Goal: Check status: Check status

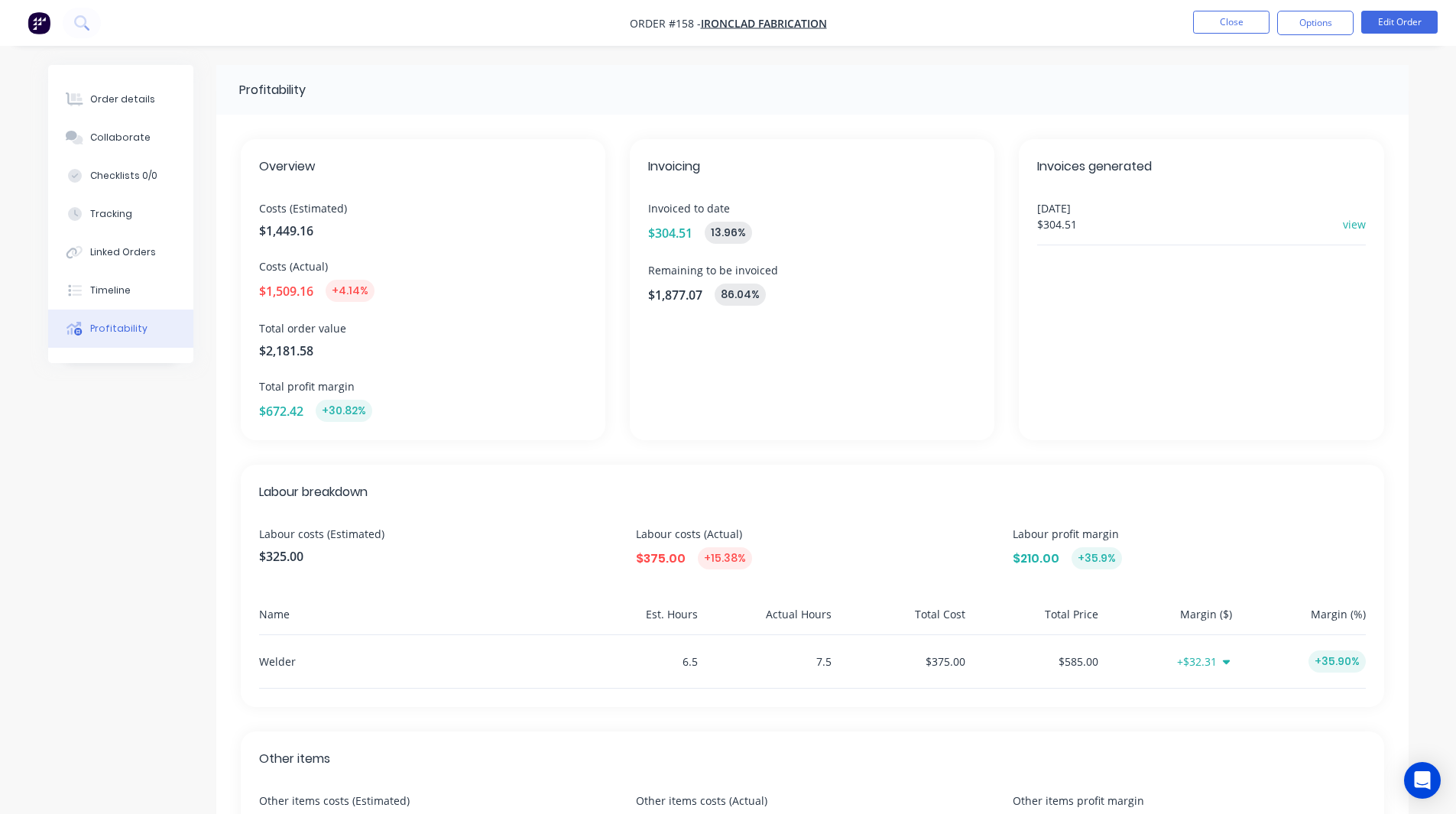
scroll to position [294, 0]
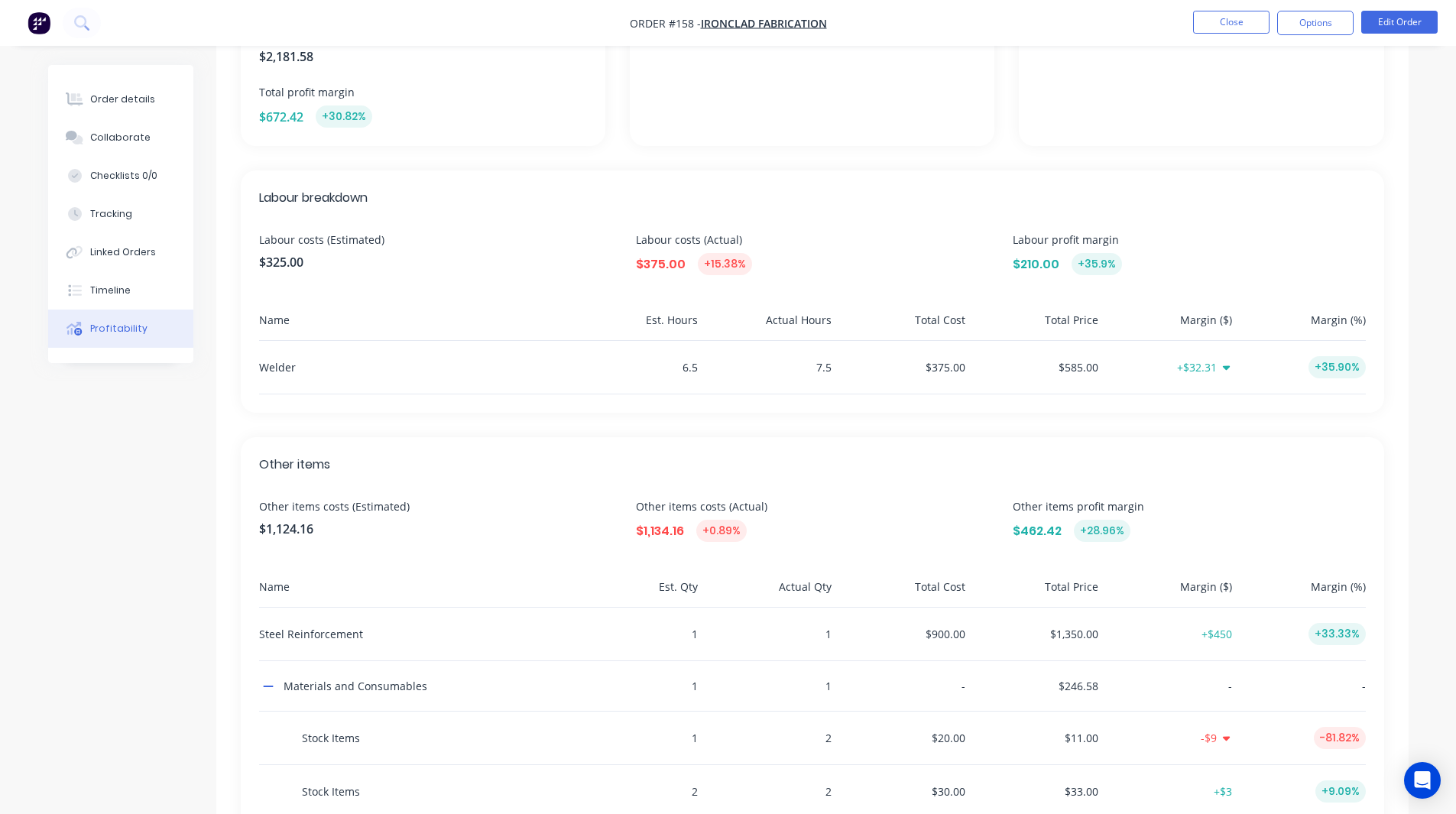
click at [883, 414] on div "Overview Costs (Estimated) $1,449.16 Costs (Actual) $1,509.16 +4.14% Total orde…" at bounding box center [813, 420] width 1192 height 1199
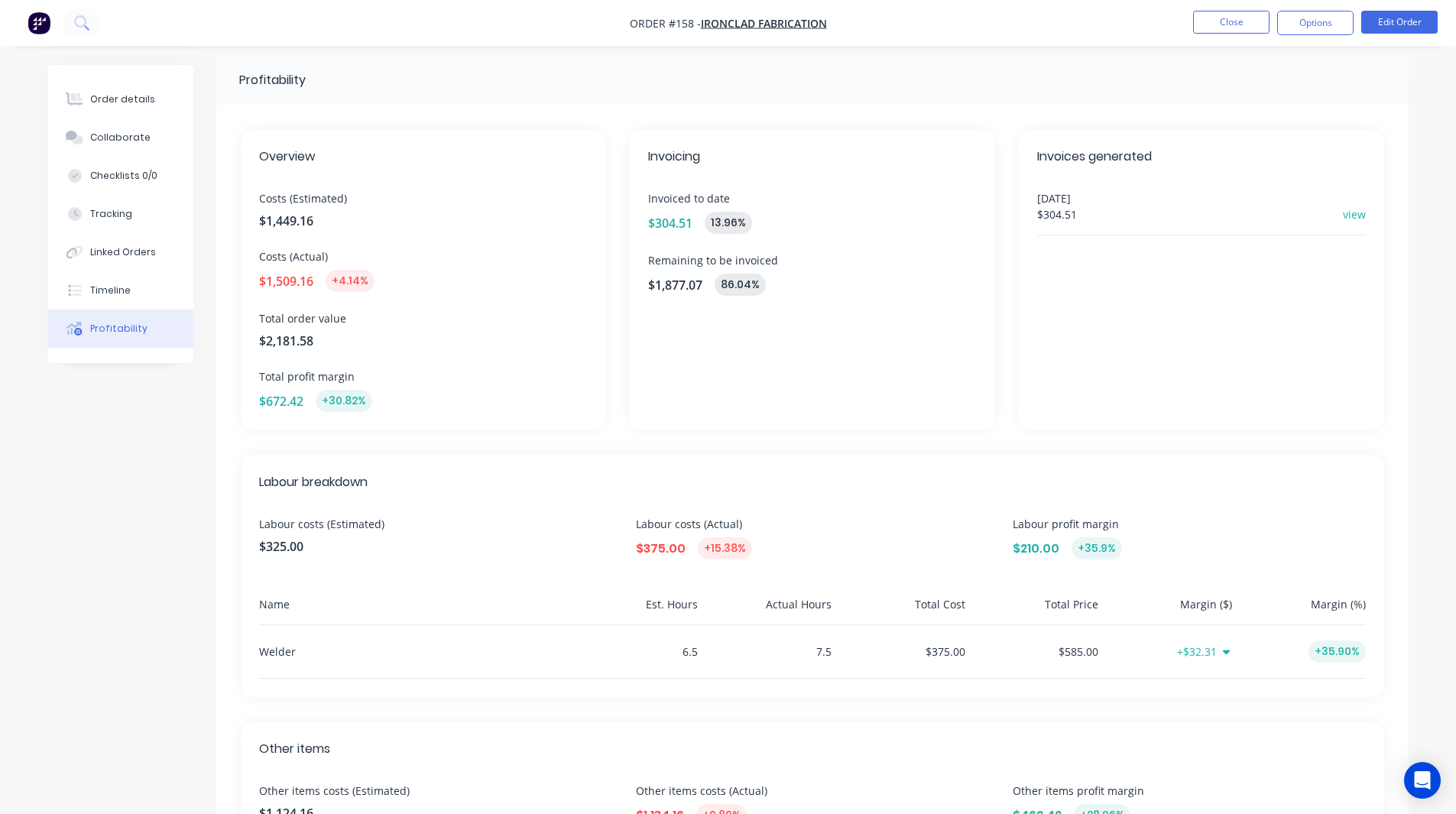
scroll to position [0, 0]
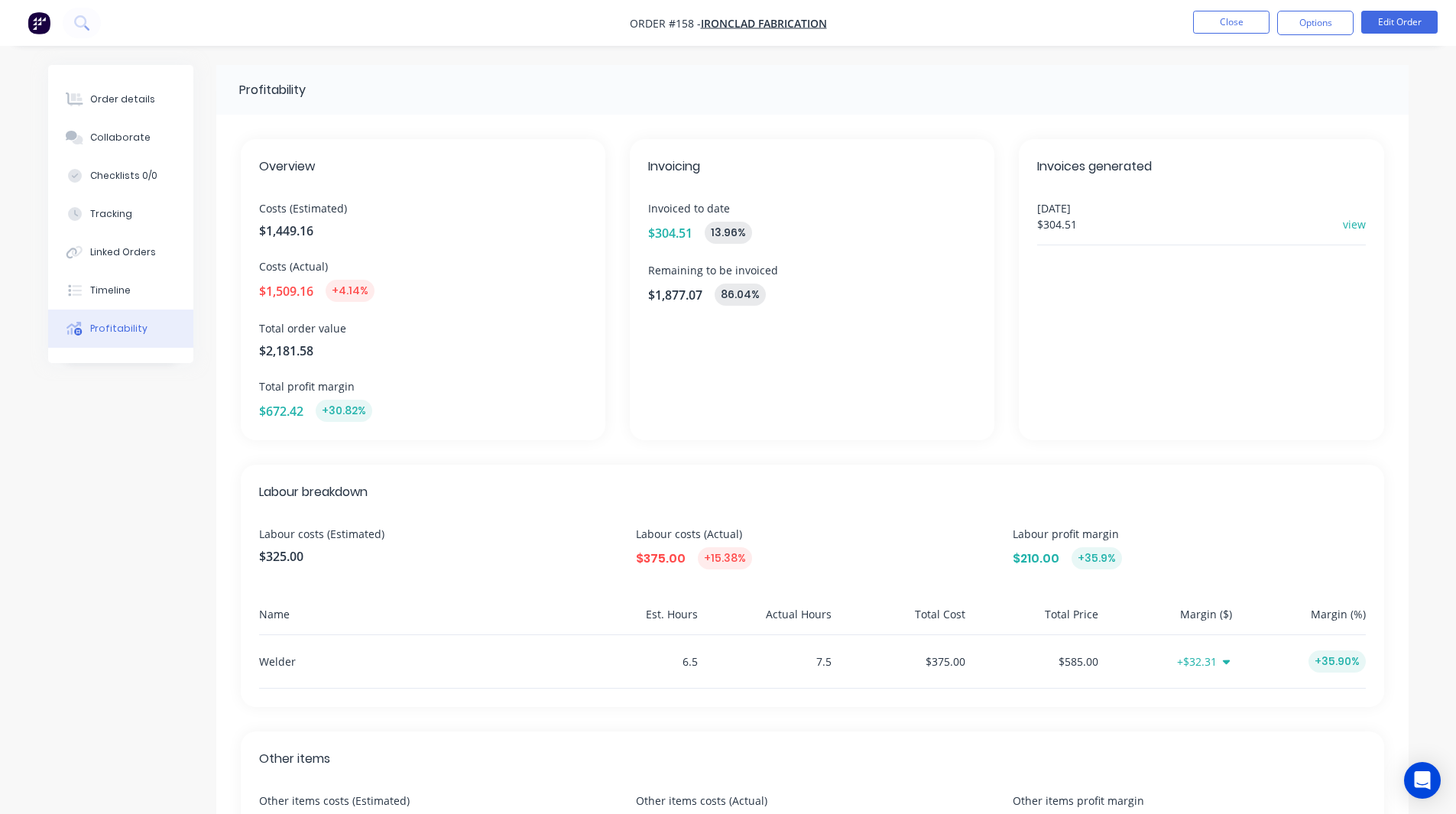
click at [957, 378] on div "Invoicing Invoiced to date $304.51 13.96 % Remaining to be invoiced $1,877.07 8…" at bounding box center [812, 290] width 364 height 301
click at [128, 102] on div "Order details" at bounding box center [123, 99] width 65 height 14
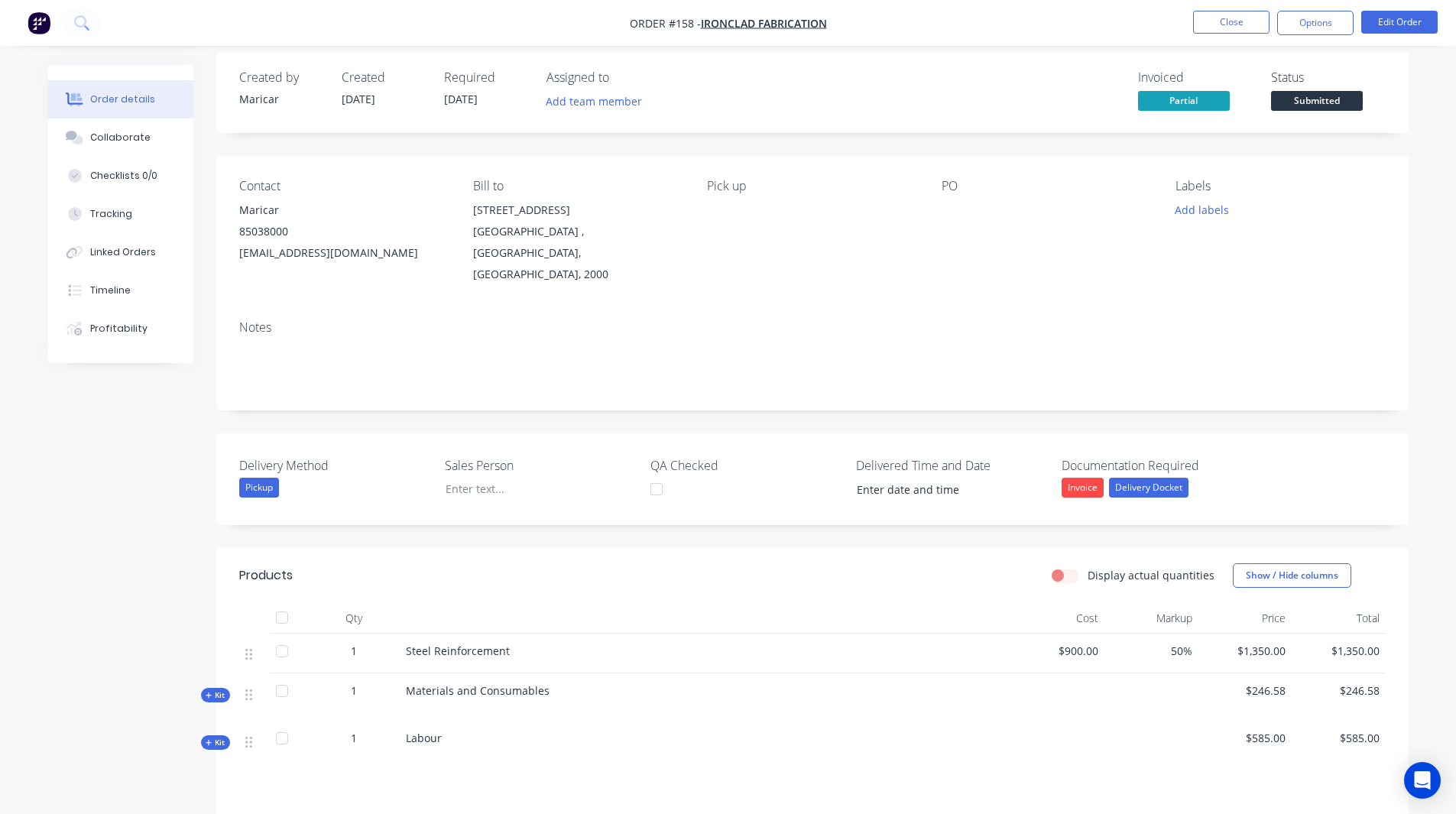
scroll to position [218, 0]
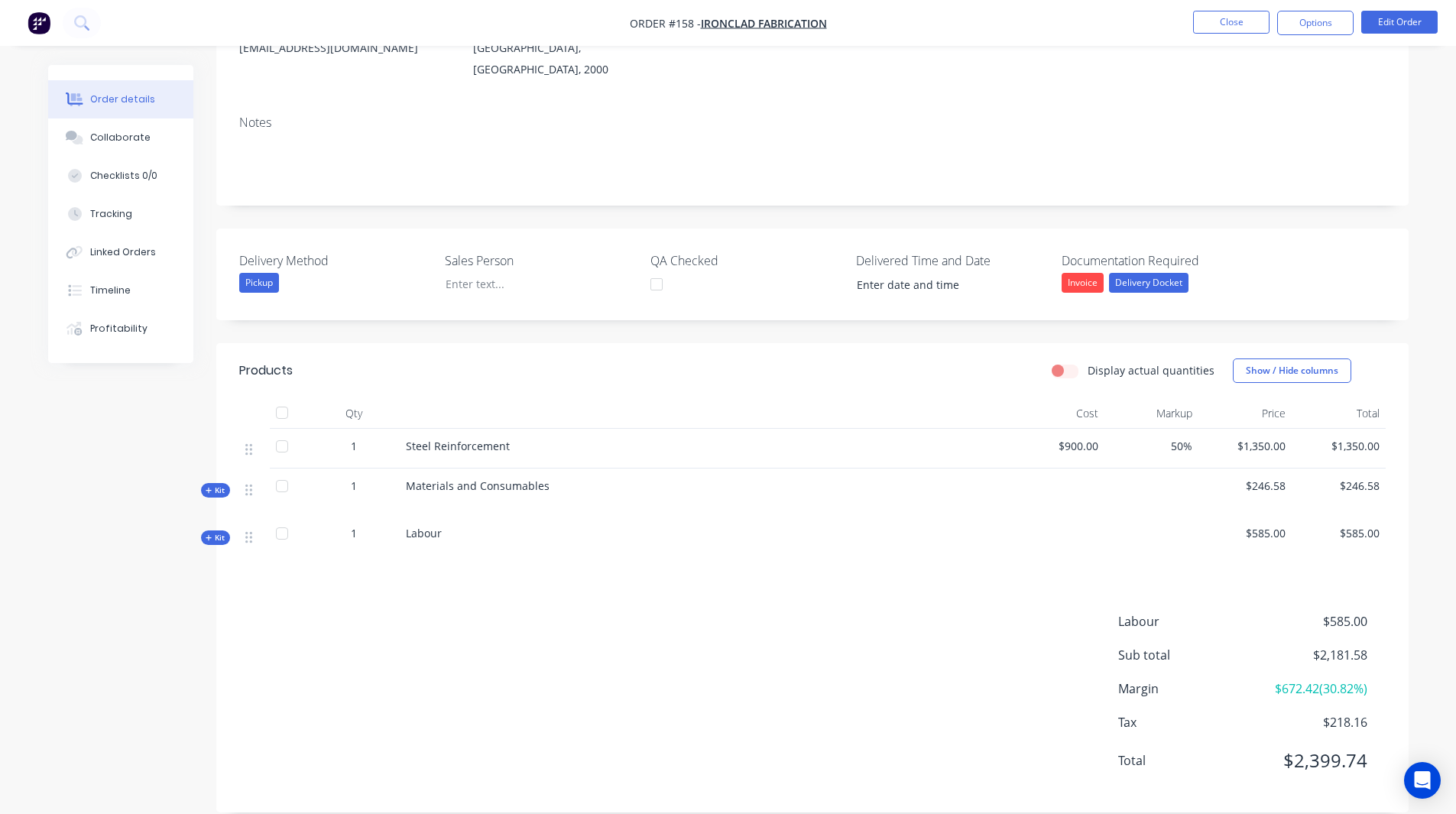
click at [215, 532] on span "Kit" at bounding box center [215, 538] width 20 height 11
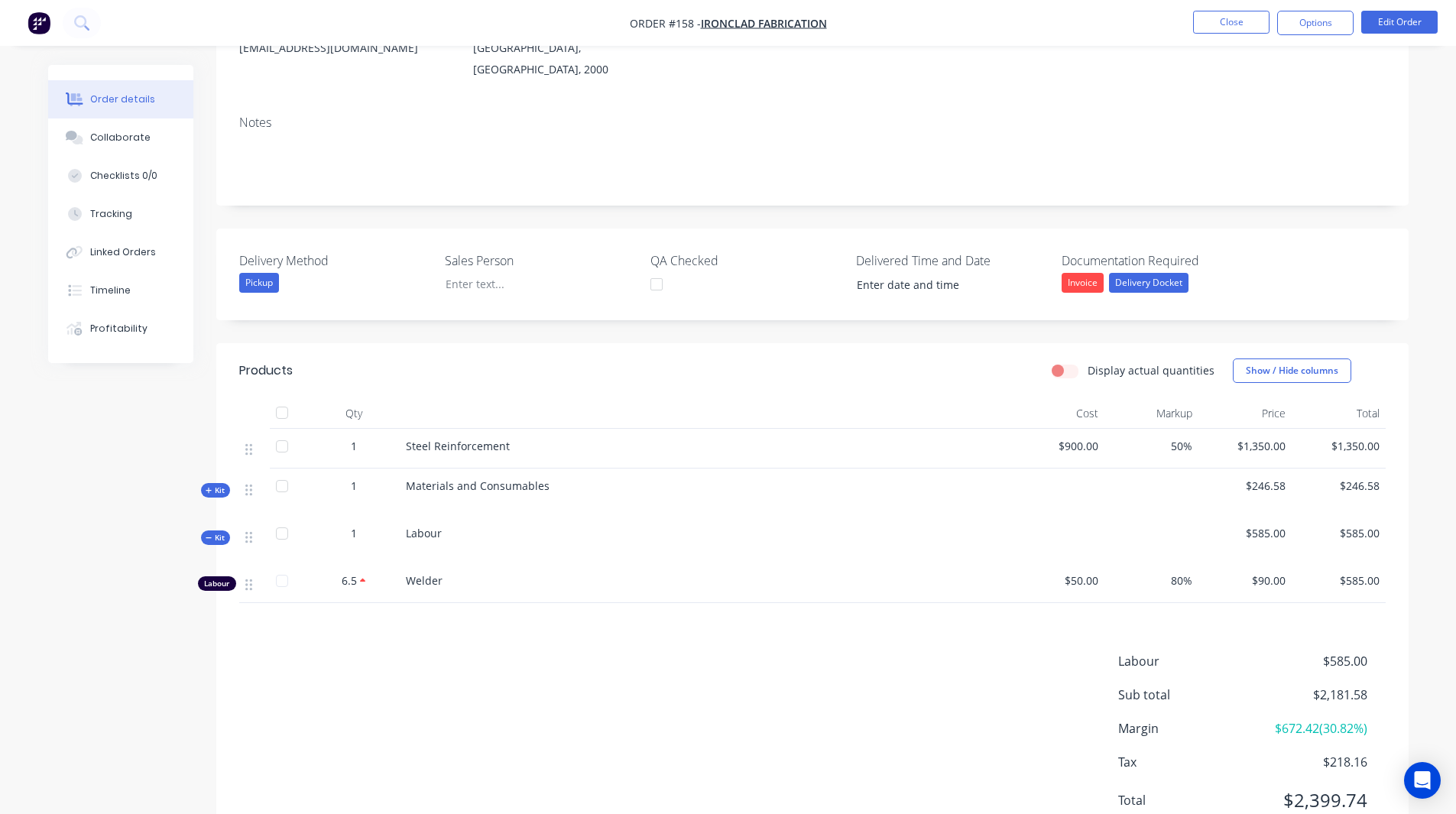
click at [226, 483] on div "Kit" at bounding box center [215, 490] width 29 height 15
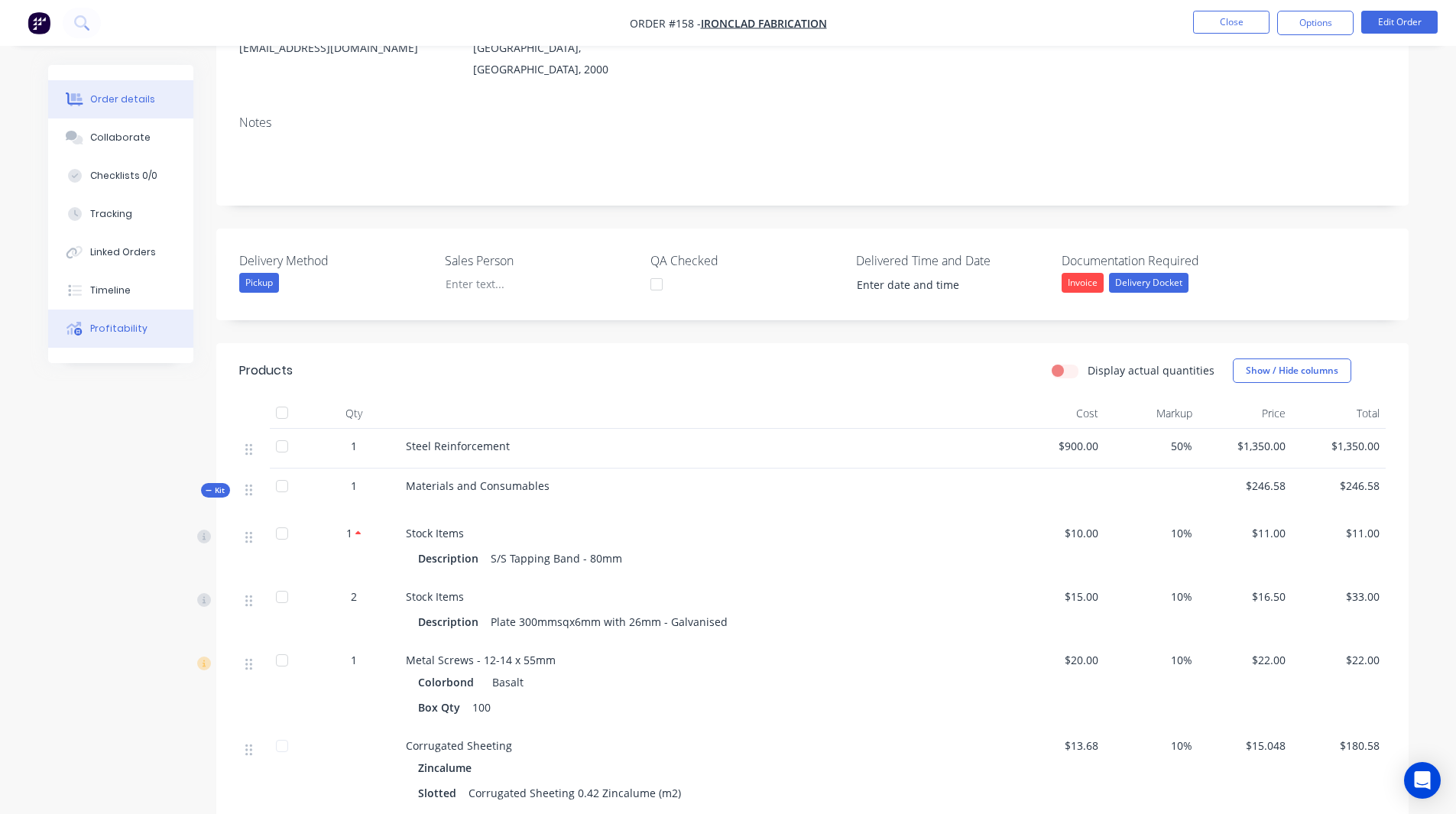
click at [84, 329] on div at bounding box center [74, 328] width 23 height 14
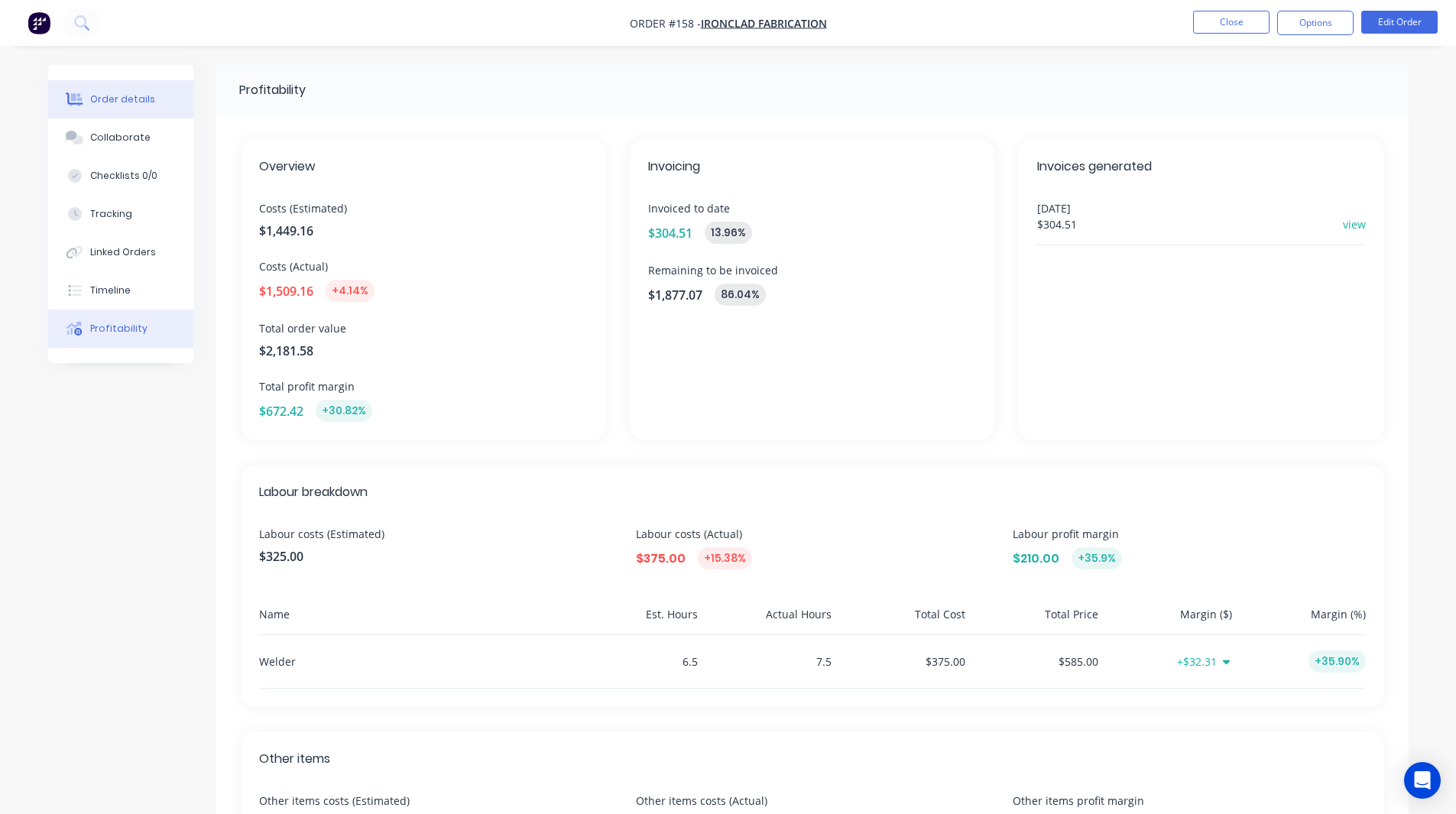
click at [111, 92] on div "Order details" at bounding box center [123, 99] width 65 height 14
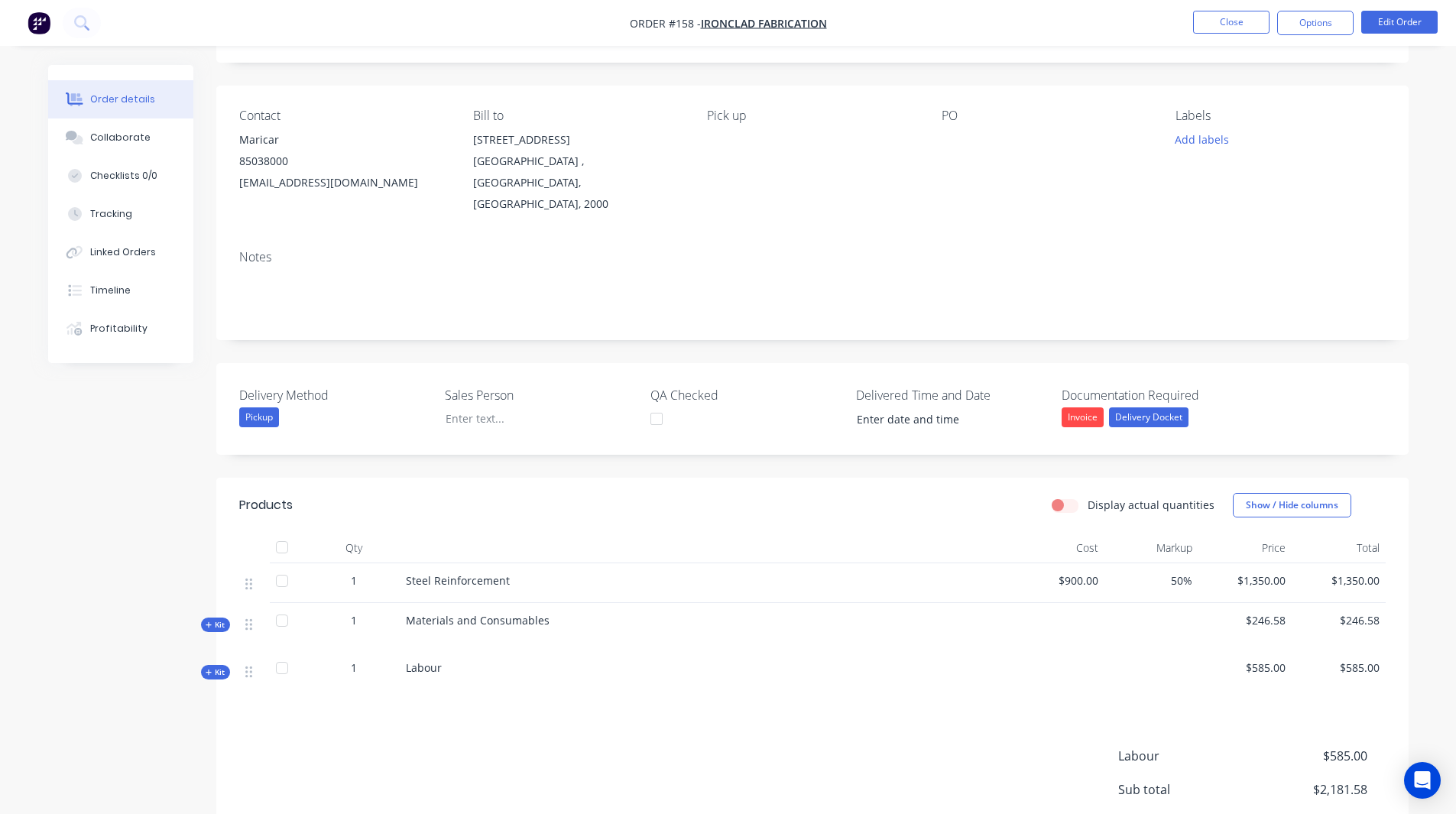
scroll to position [218, 0]
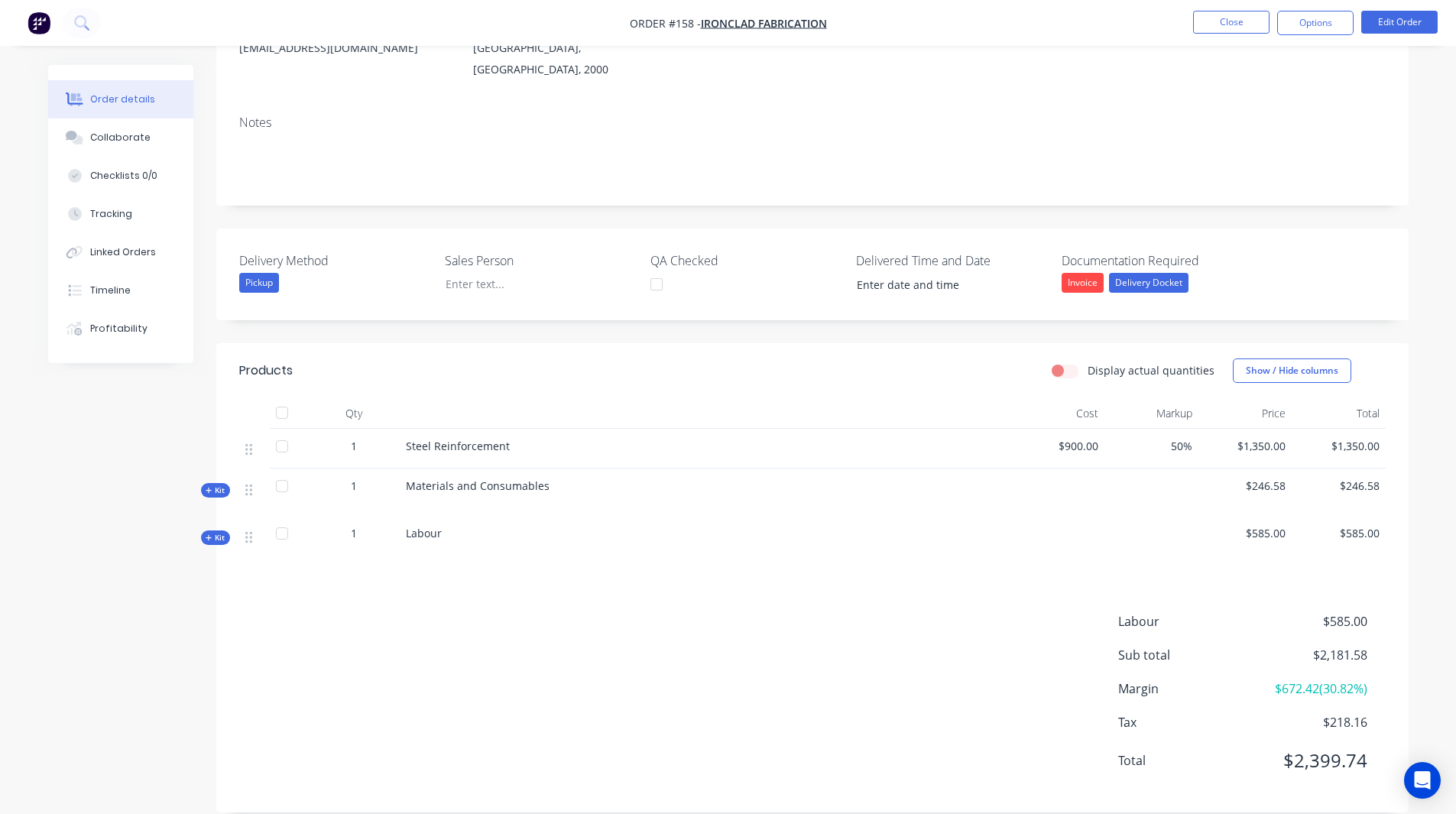
click at [215, 532] on span "Kit" at bounding box center [215, 538] width 20 height 11
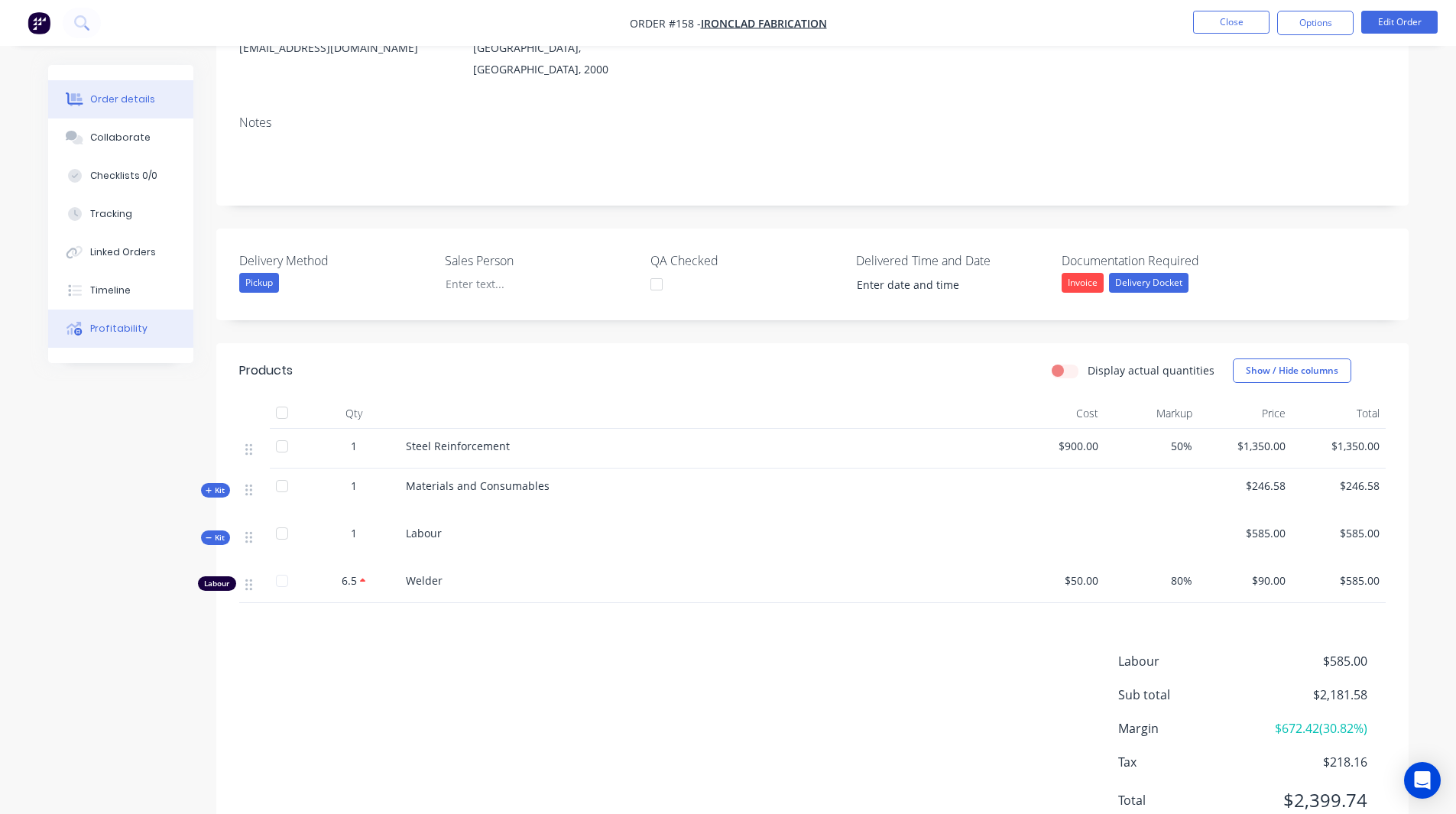
click at [113, 329] on div "Profitability" at bounding box center [119, 328] width 58 height 14
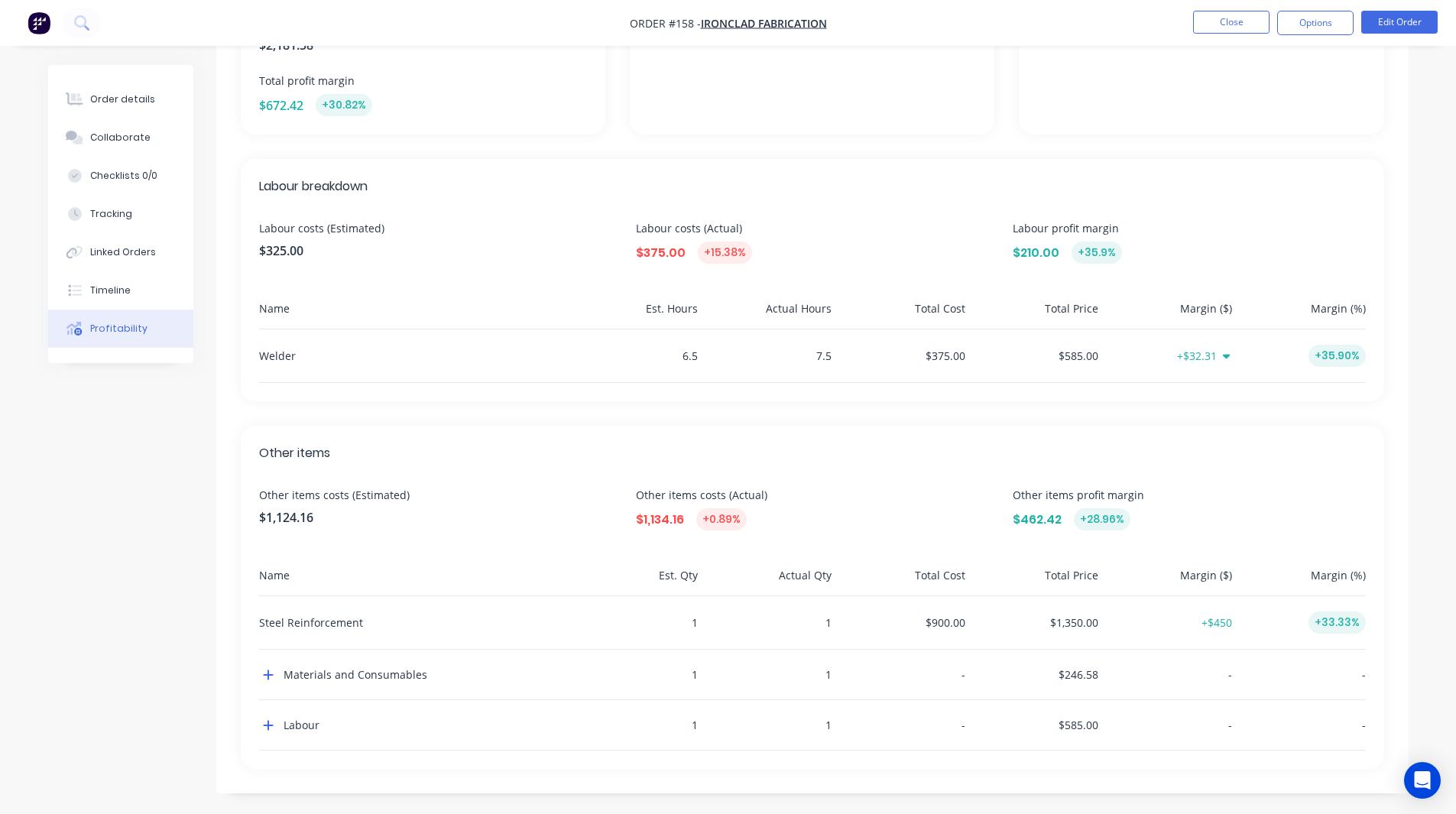
scroll to position [310, 0]
click at [941, 439] on div "Other items Other items costs (Estimated) $1,124.16 Other items costs (Actual) …" at bounding box center [813, 594] width 1144 height 343
click at [266, 673] on icon "button" at bounding box center [269, 671] width 11 height 12
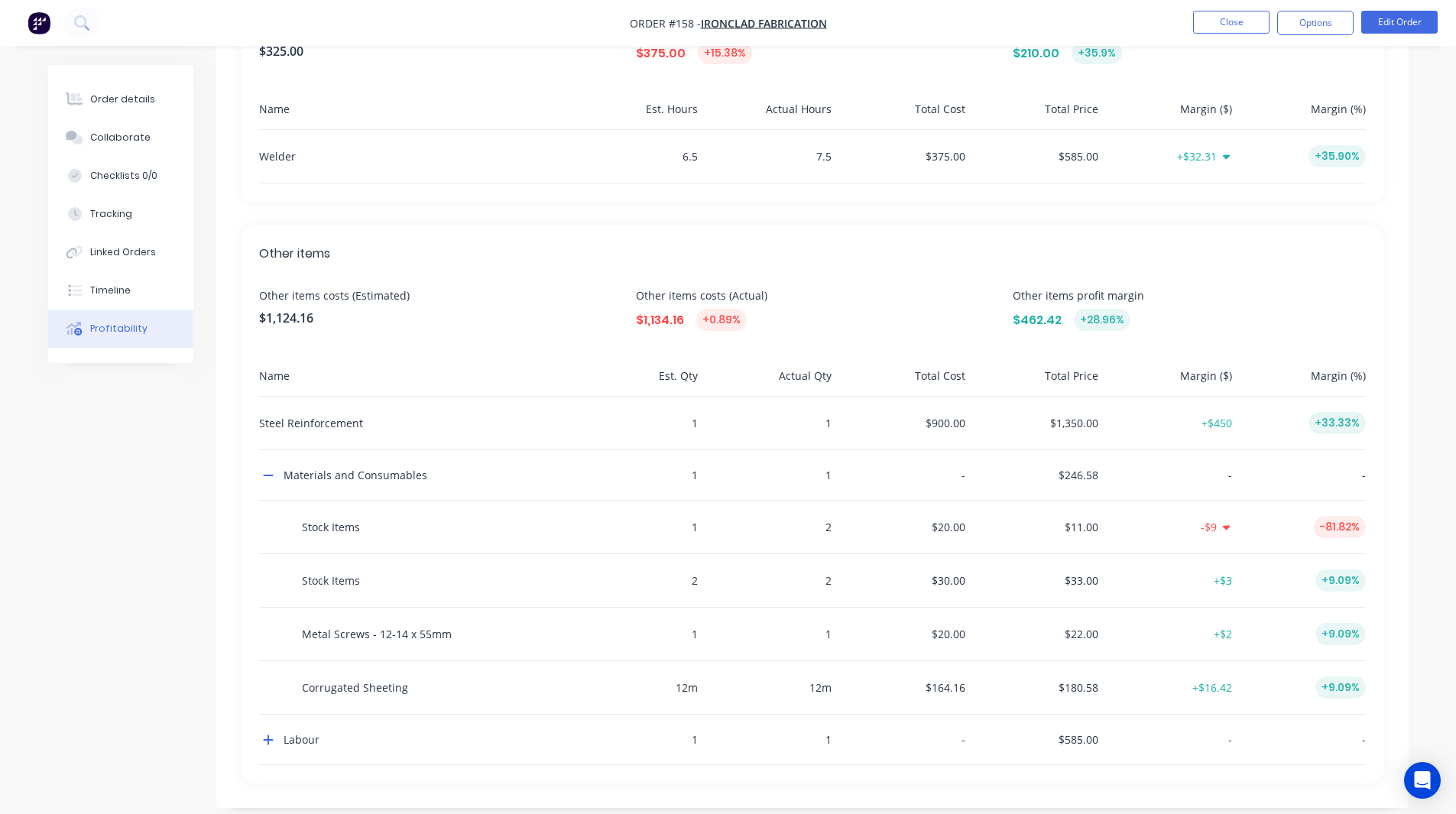
scroll to position [524, 0]
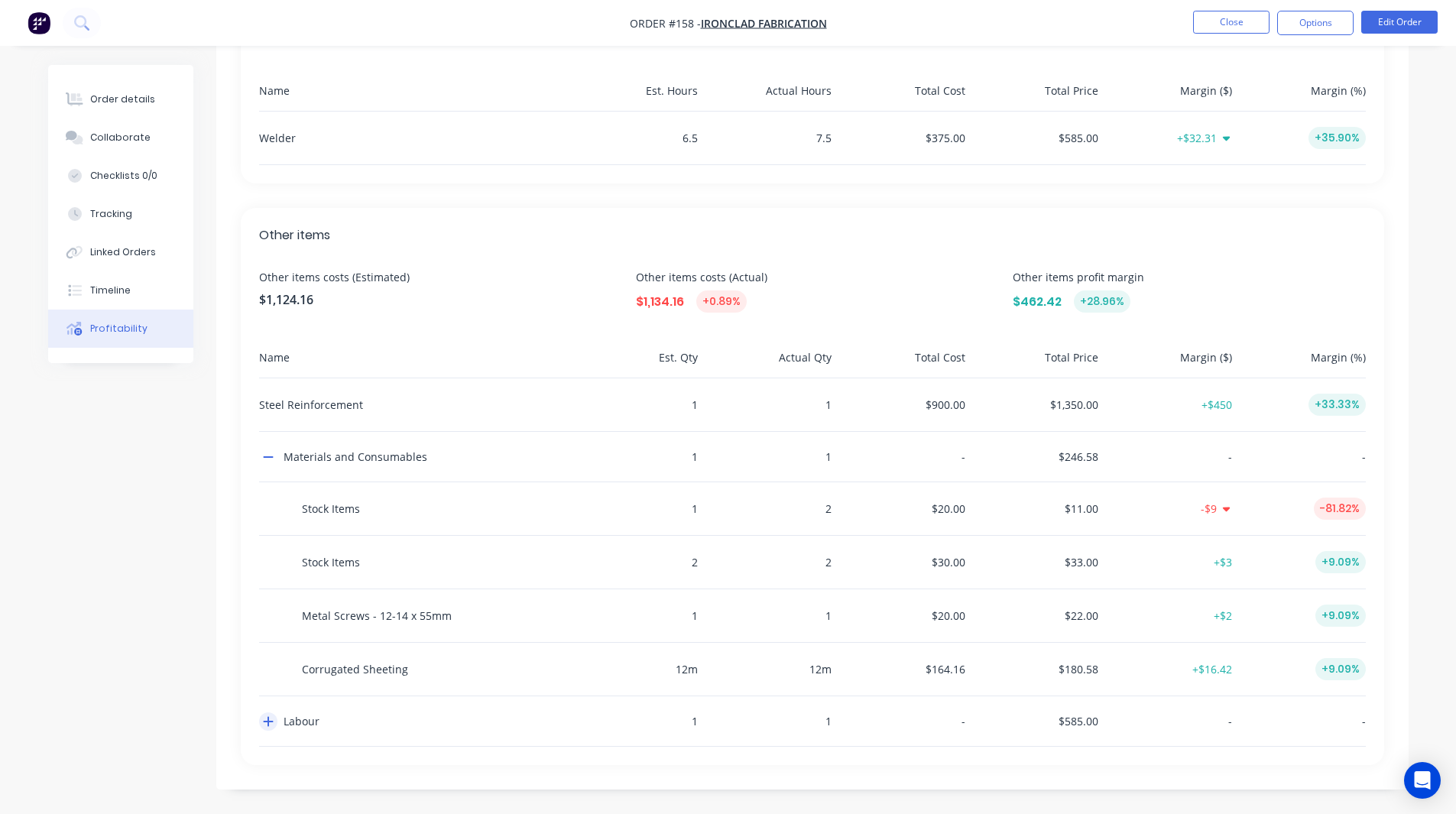
click at [269, 722] on icon "button" at bounding box center [268, 722] width 10 height 10
click at [267, 719] on icon "button" at bounding box center [269, 721] width 11 height 12
click at [266, 728] on button "button" at bounding box center [269, 722] width 19 height 19
click at [113, 113] on button "Order details" at bounding box center [121, 99] width 145 height 38
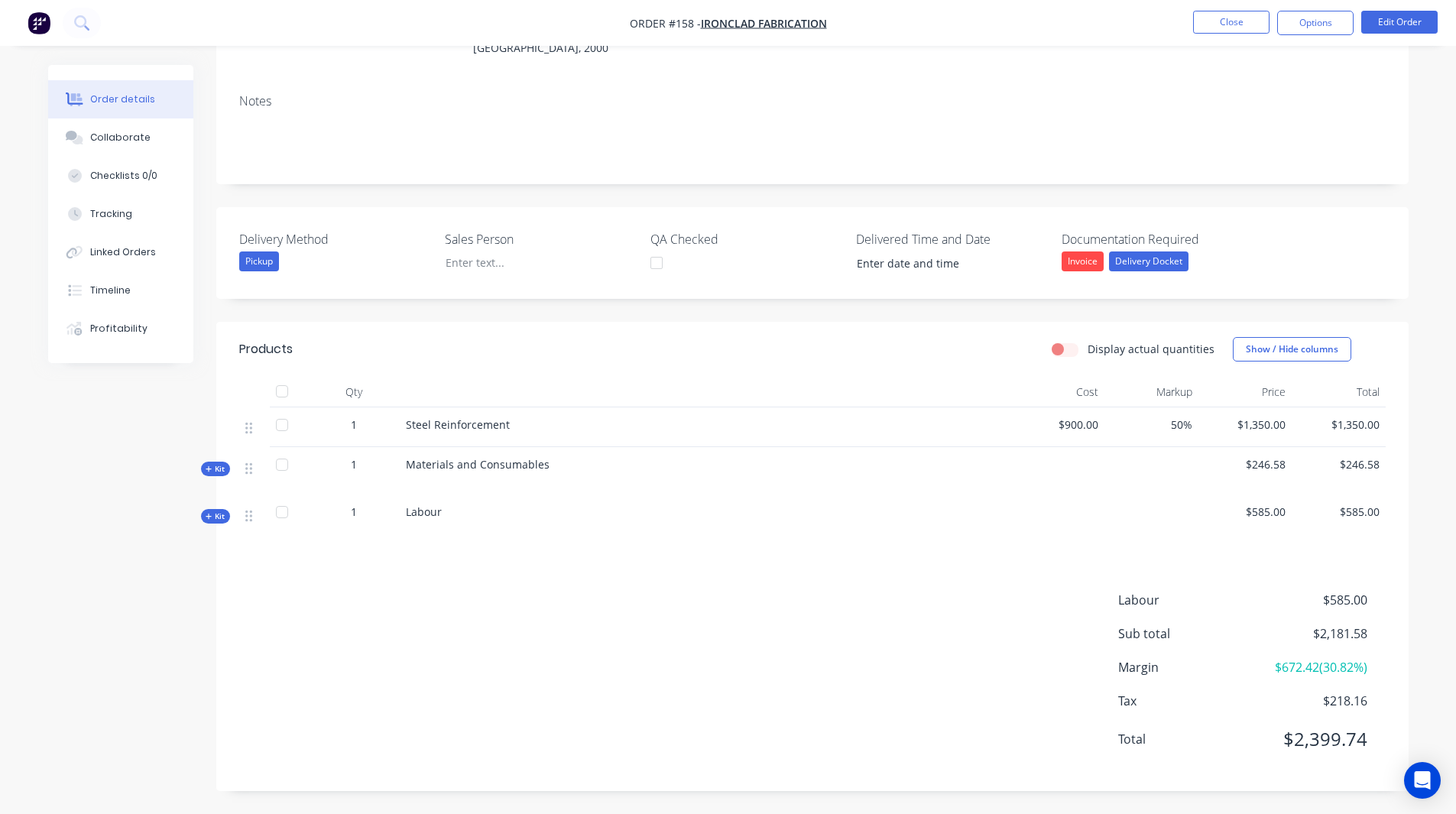
scroll to position [218, 0]
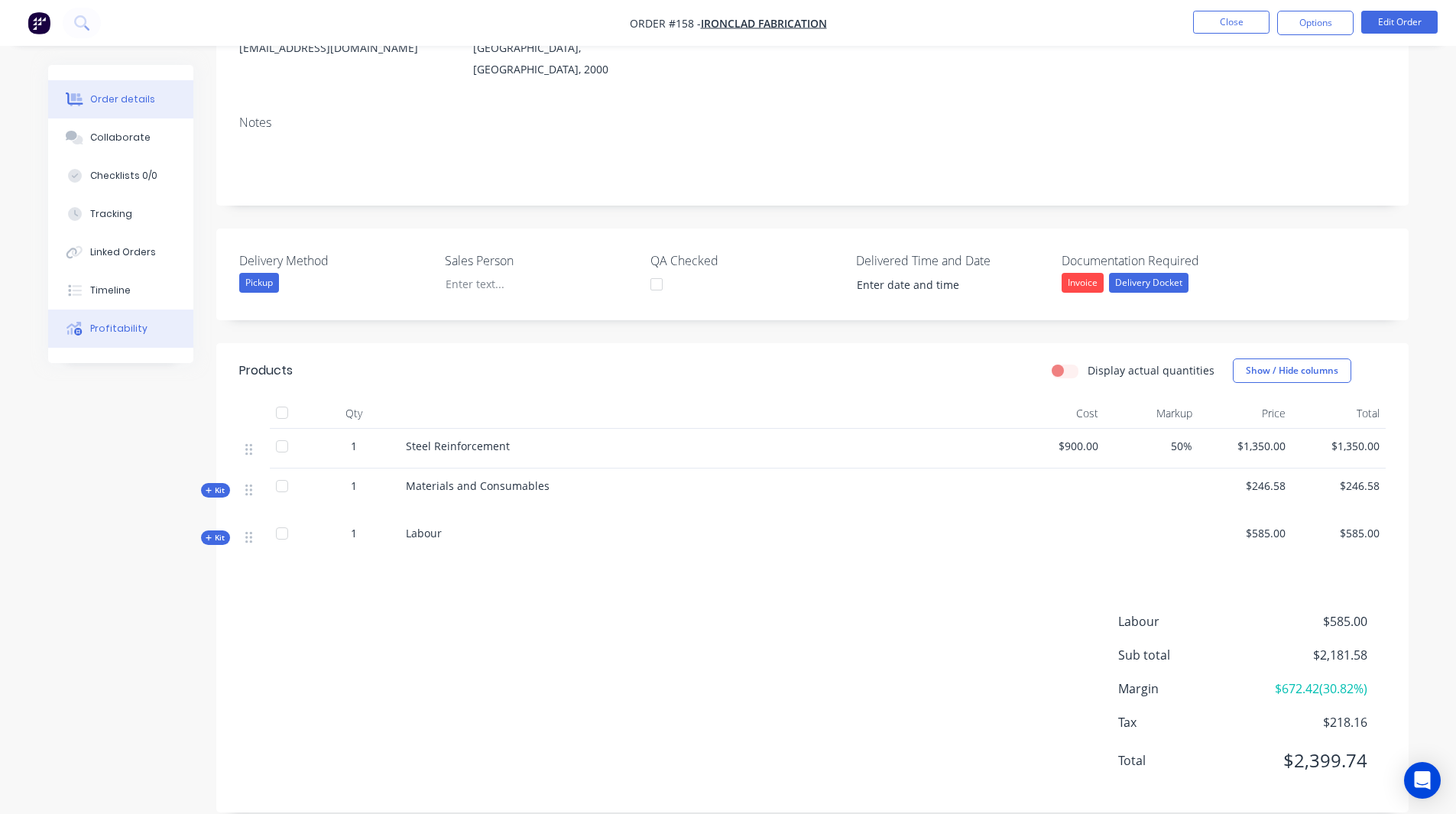
click at [137, 336] on button "Profitability" at bounding box center [121, 328] width 145 height 38
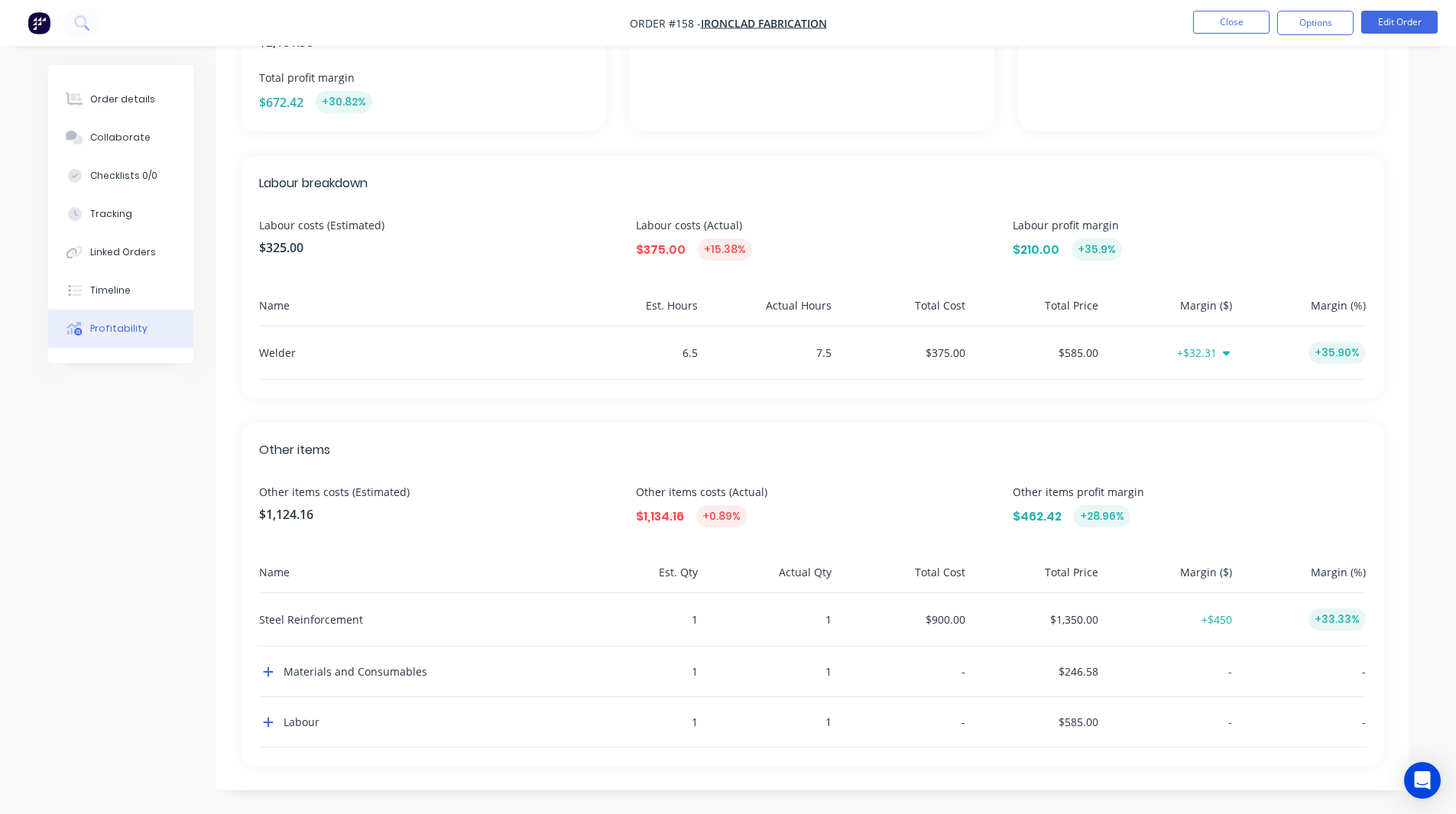
scroll to position [310, 0]
click at [265, 679] on button "button" at bounding box center [269, 672] width 19 height 19
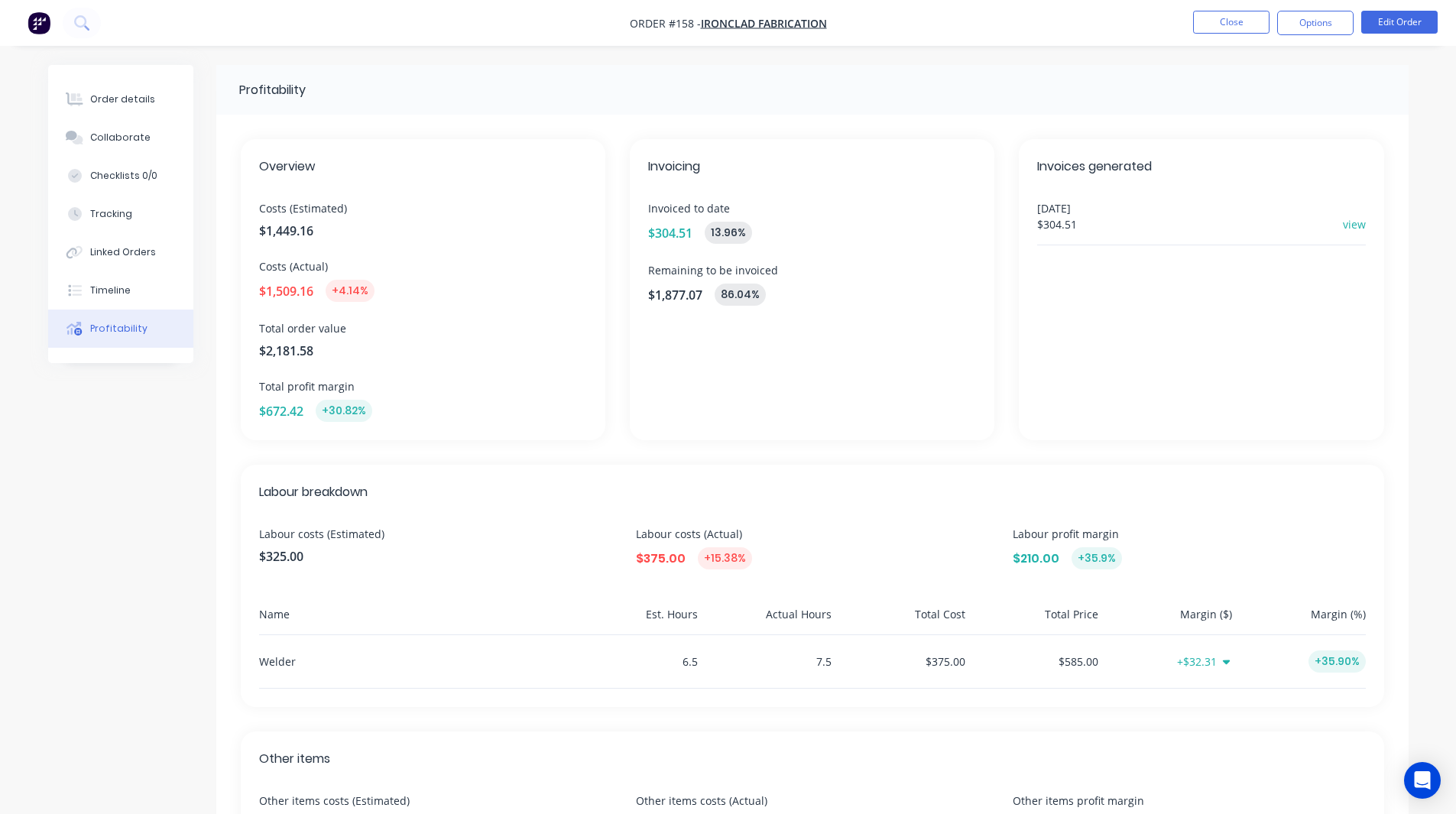
scroll to position [306, 0]
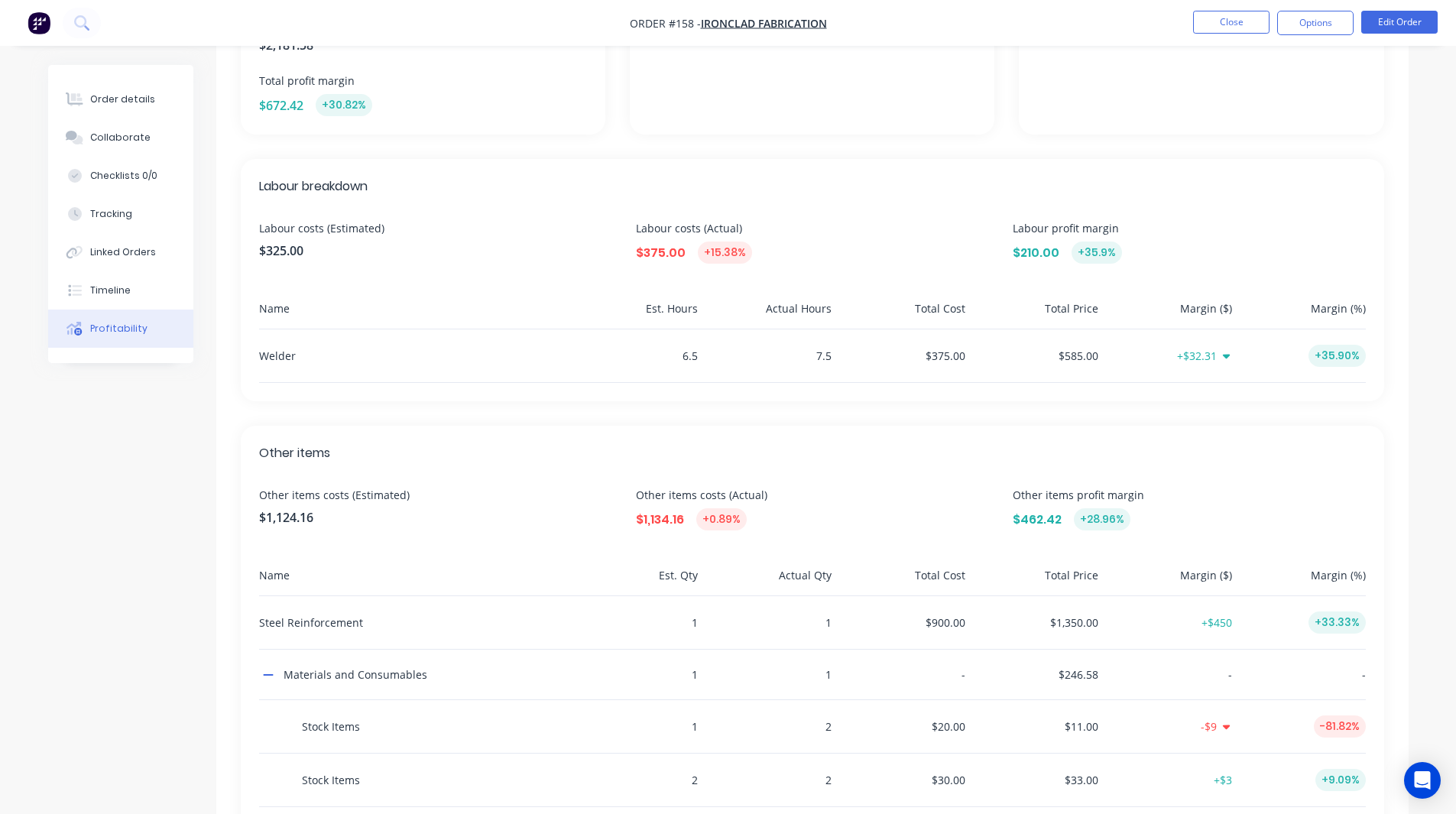
click at [1423, 525] on div "Order details Collaborate Checklists 0/0 Tracking Linked Orders Timeline Profit…" at bounding box center [728, 395] width 1391 height 1274
click at [953, 516] on div "$1,134.16 +0.89%" at bounding box center [812, 520] width 352 height 22
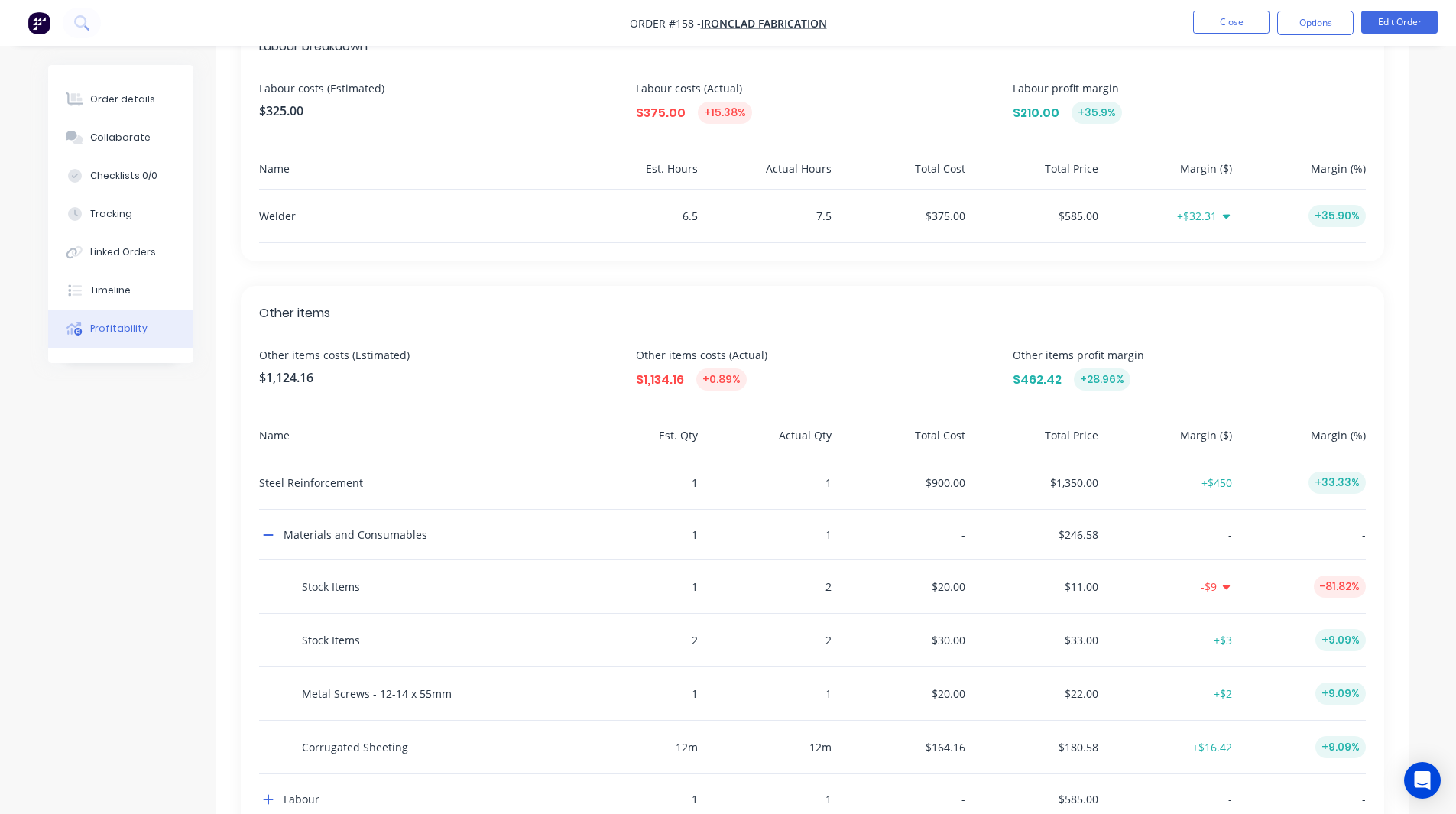
scroll to position [524, 0]
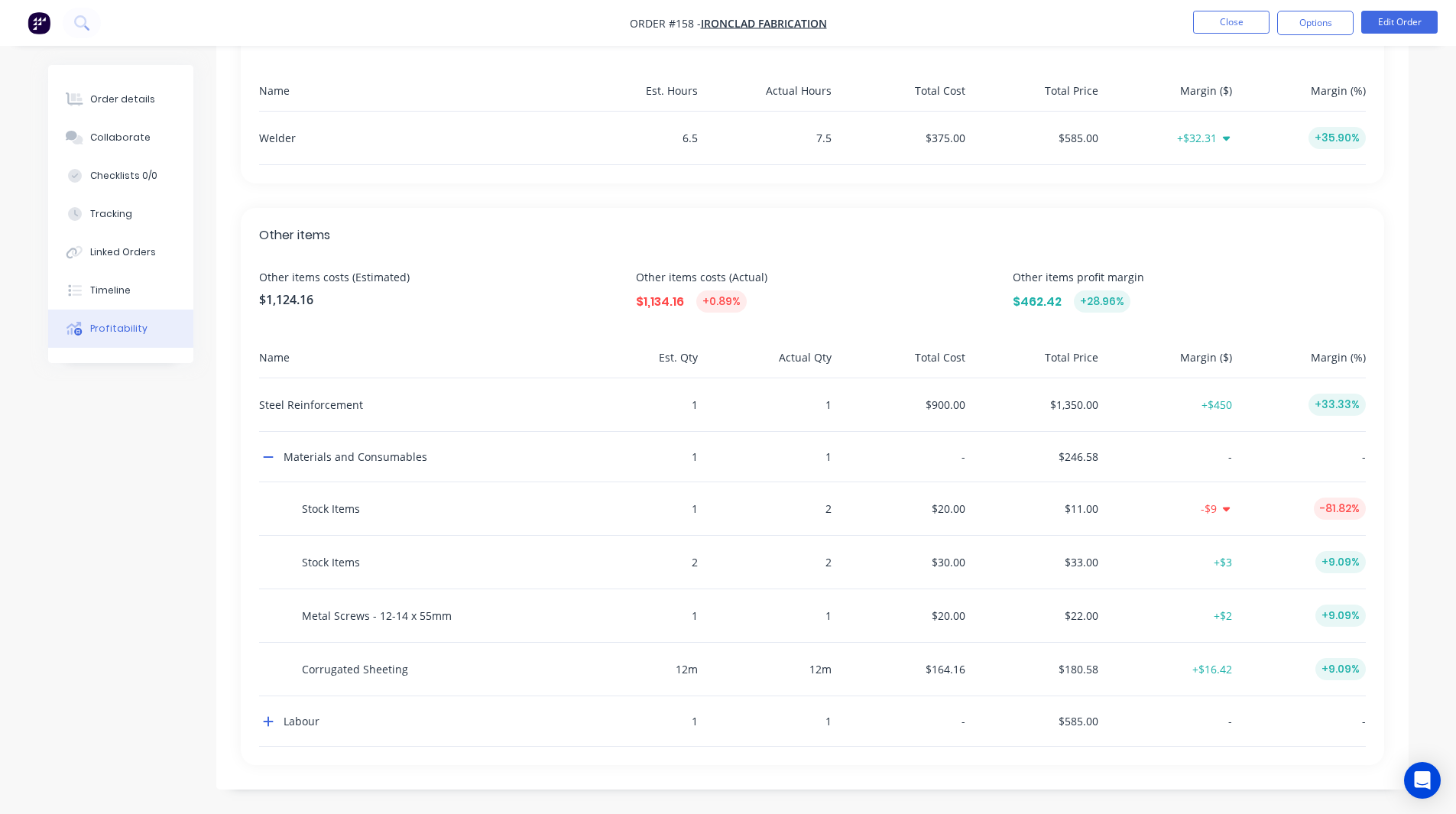
click at [105, 75] on div "Order details Collaborate Checklists 0/0 Tracking Linked Orders Timeline Profit…" at bounding box center [121, 214] width 145 height 299
click at [111, 86] on button "Order details" at bounding box center [121, 99] width 145 height 38
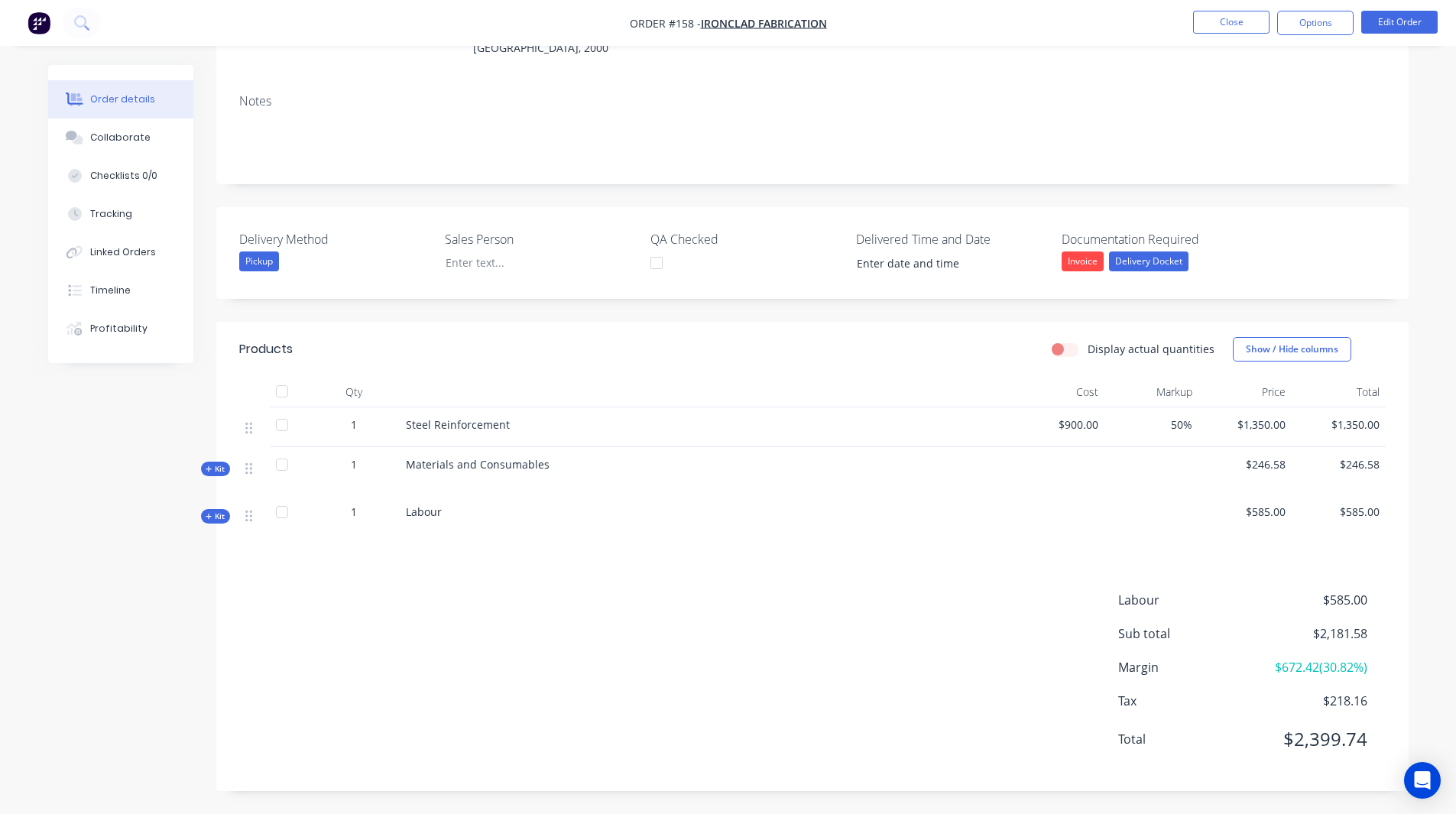
scroll to position [218, 0]
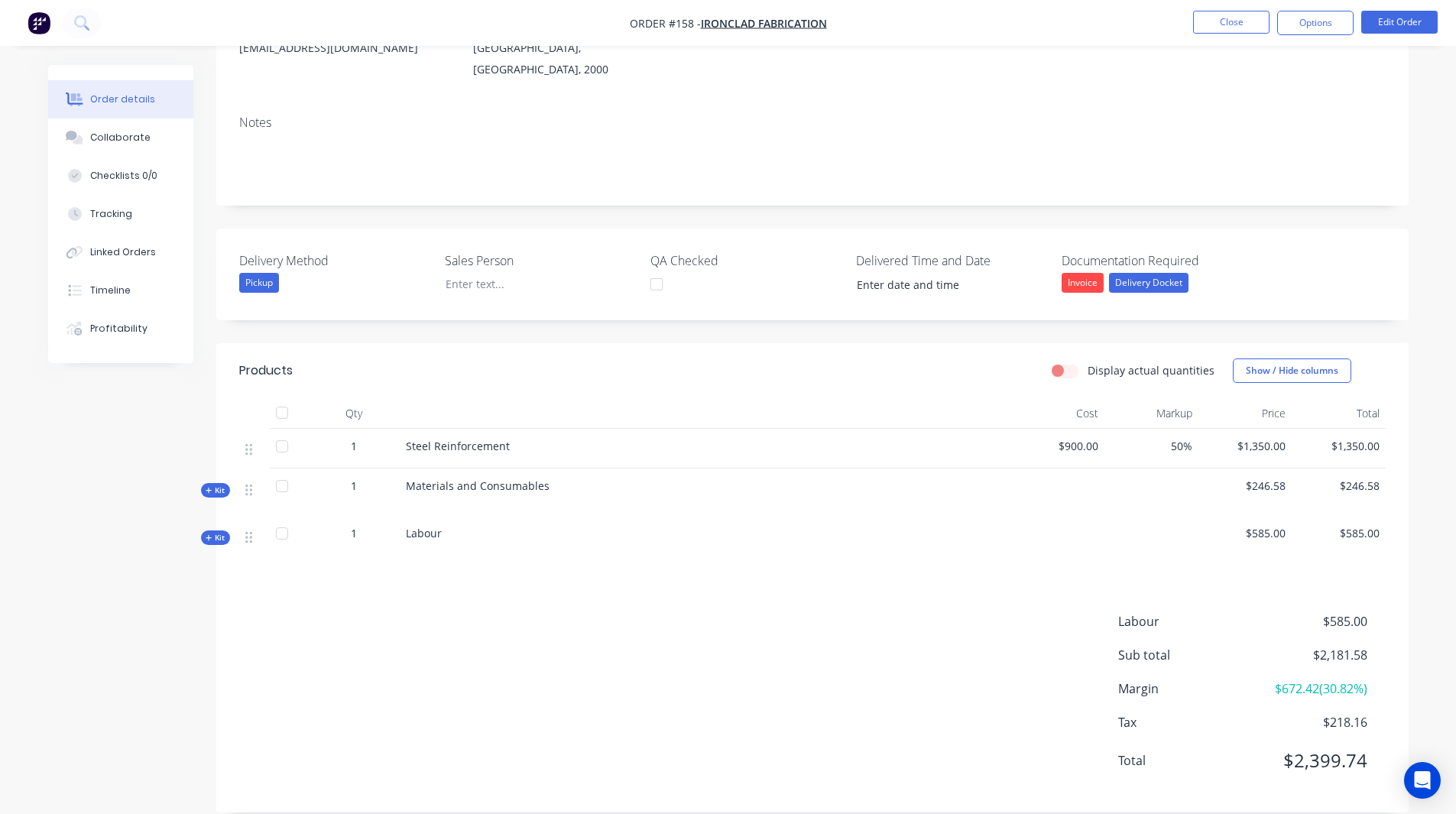
click at [1088, 363] on label "Display actual quantities" at bounding box center [1151, 370] width 126 height 16
click at [1064, 363] on input "Display actual quantities" at bounding box center [1057, 370] width 12 height 15
click at [1088, 363] on label "Display actual quantities" at bounding box center [1151, 370] width 126 height 16
click at [1064, 363] on input "Display actual quantities" at bounding box center [1057, 370] width 12 height 15
click at [1088, 363] on label "Display actual quantities" at bounding box center [1151, 370] width 126 height 16
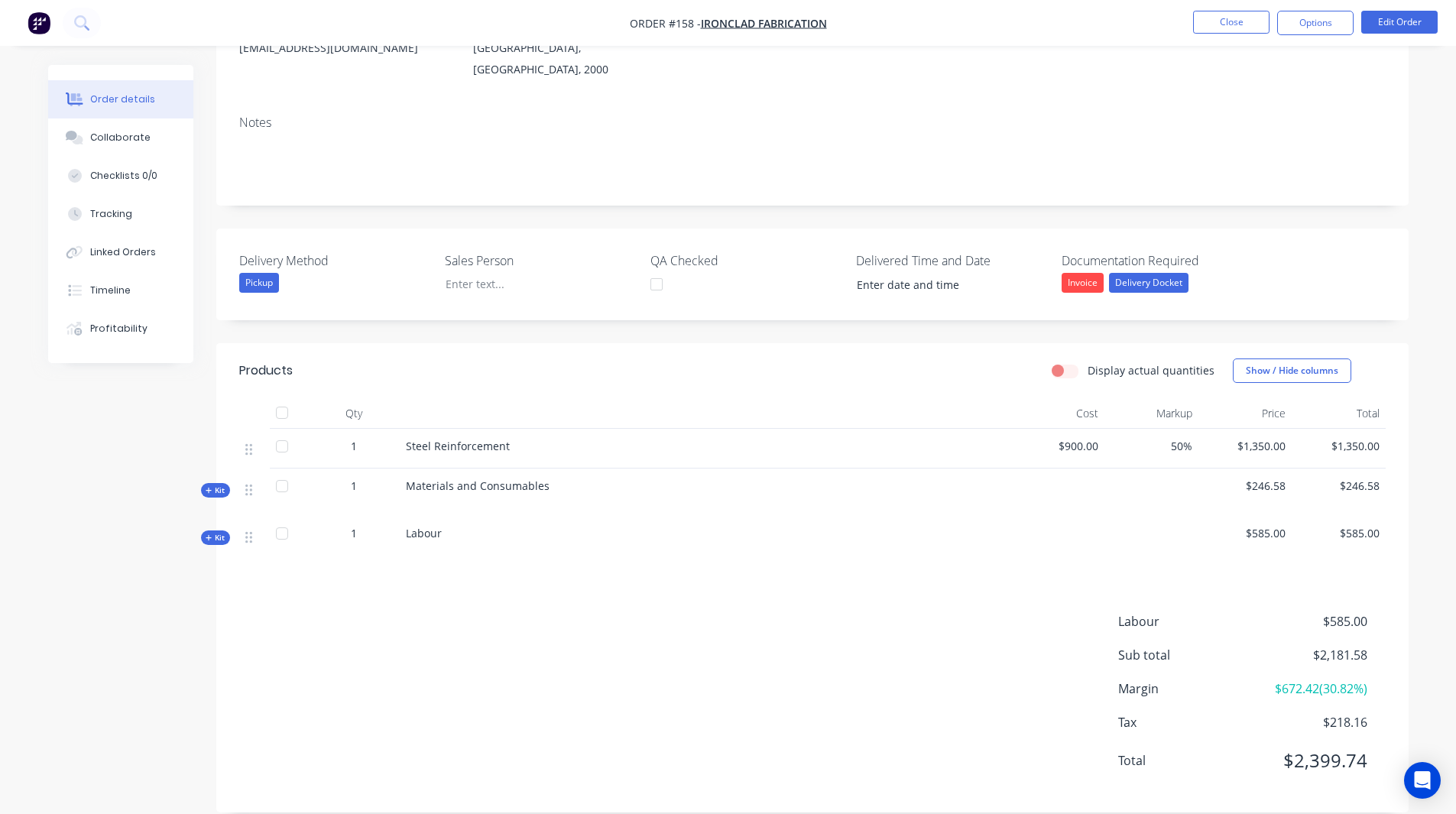
click at [1064, 363] on input "Display actual quantities" at bounding box center [1057, 370] width 12 height 15
click at [1088, 363] on label "Display actual quantities" at bounding box center [1151, 370] width 126 height 16
click at [1064, 363] on input "Display actual quantities" at bounding box center [1057, 370] width 12 height 15
click at [1088, 363] on label "Display actual quantities" at bounding box center [1151, 370] width 126 height 16
click at [1064, 363] on input "Display actual quantities" at bounding box center [1057, 370] width 12 height 15
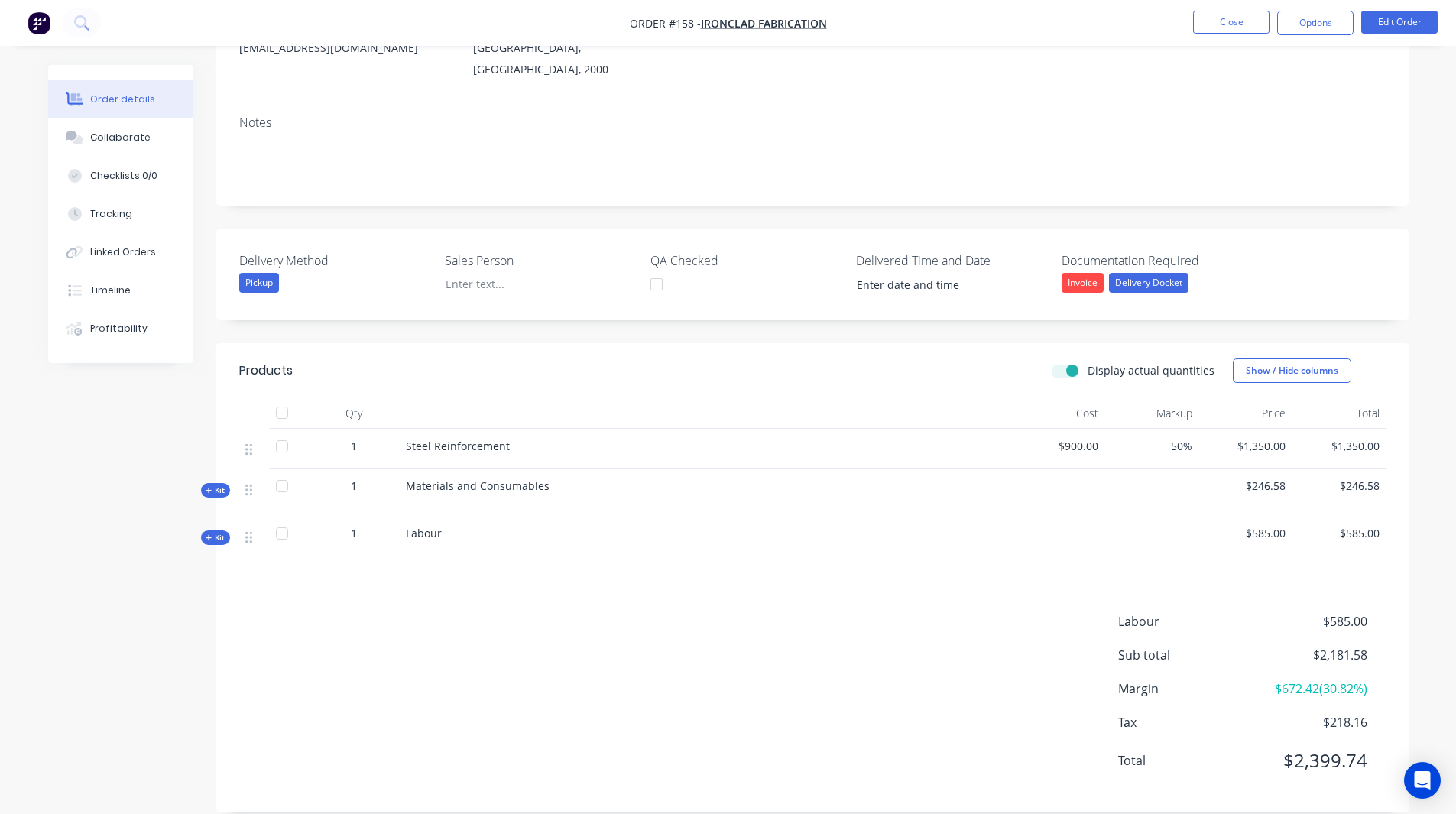
checkbox input "true"
click at [212, 536] on icon at bounding box center [208, 540] width 7 height 7
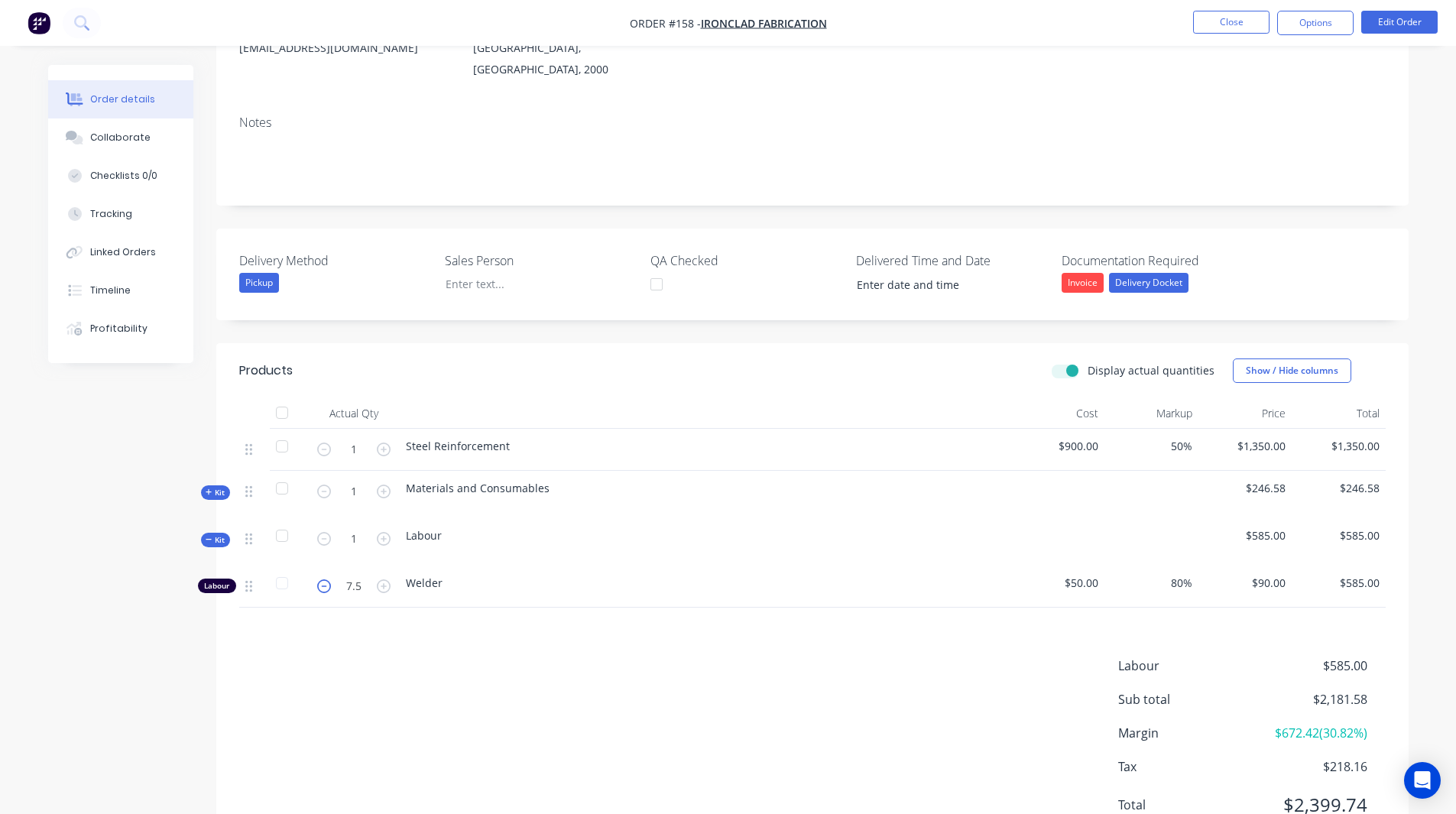
click at [325, 580] on icon "button" at bounding box center [324, 586] width 14 height 14
type input "6.5"
click at [1088, 363] on label "Display actual quantities" at bounding box center [1151, 370] width 126 height 16
click at [1064, 363] on input "Display actual quantities" at bounding box center [1057, 370] width 12 height 15
click at [1088, 363] on label "Display actual quantities" at bounding box center [1151, 370] width 126 height 16
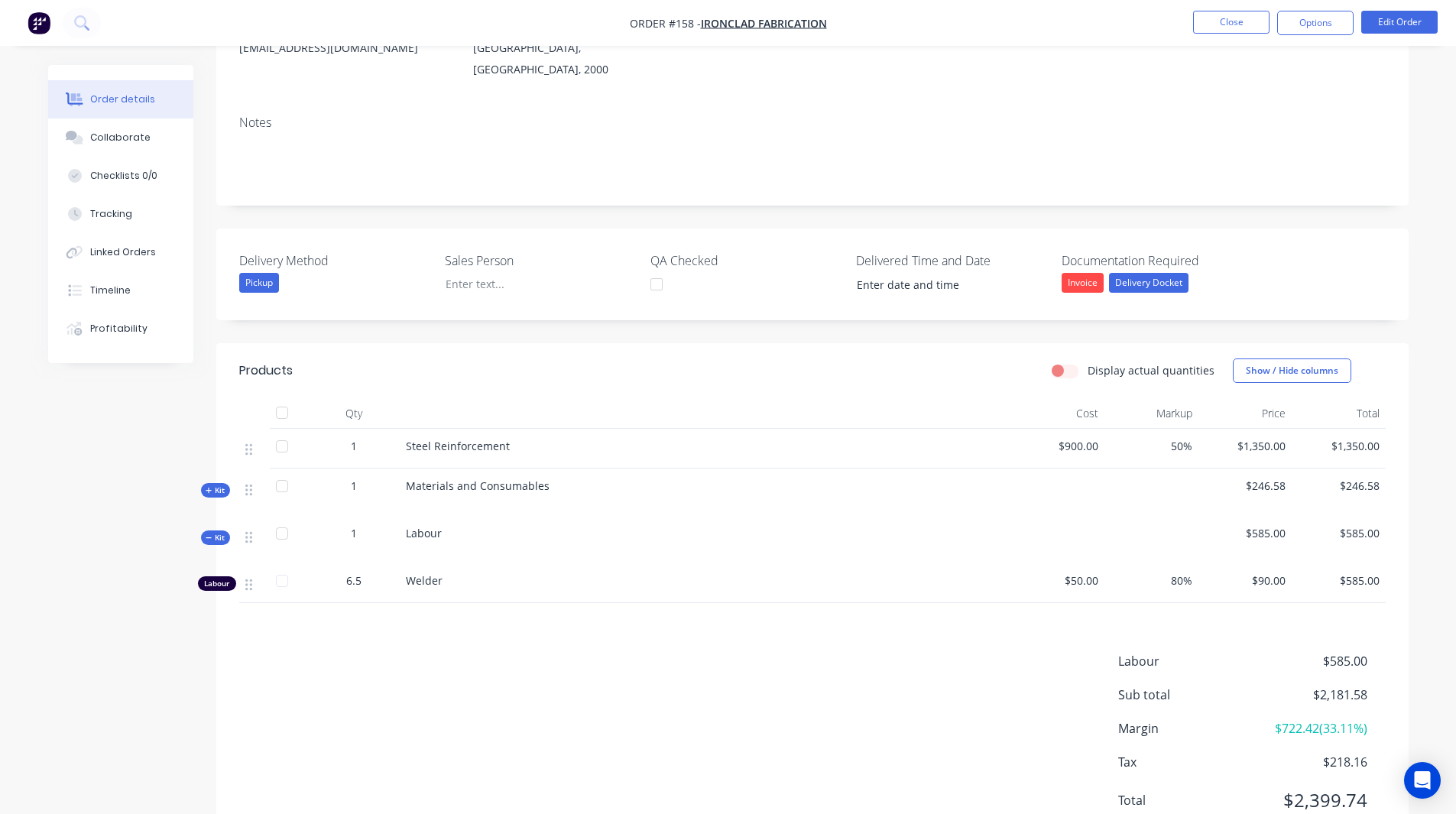
click at [1058, 363] on input "Display actual quantities" at bounding box center [1057, 370] width 12 height 15
checkbox input "true"
click at [315, 577] on button "button" at bounding box center [324, 584] width 20 height 16
click at [324, 580] on icon "button" at bounding box center [324, 586] width 14 height 14
type input "4.5"
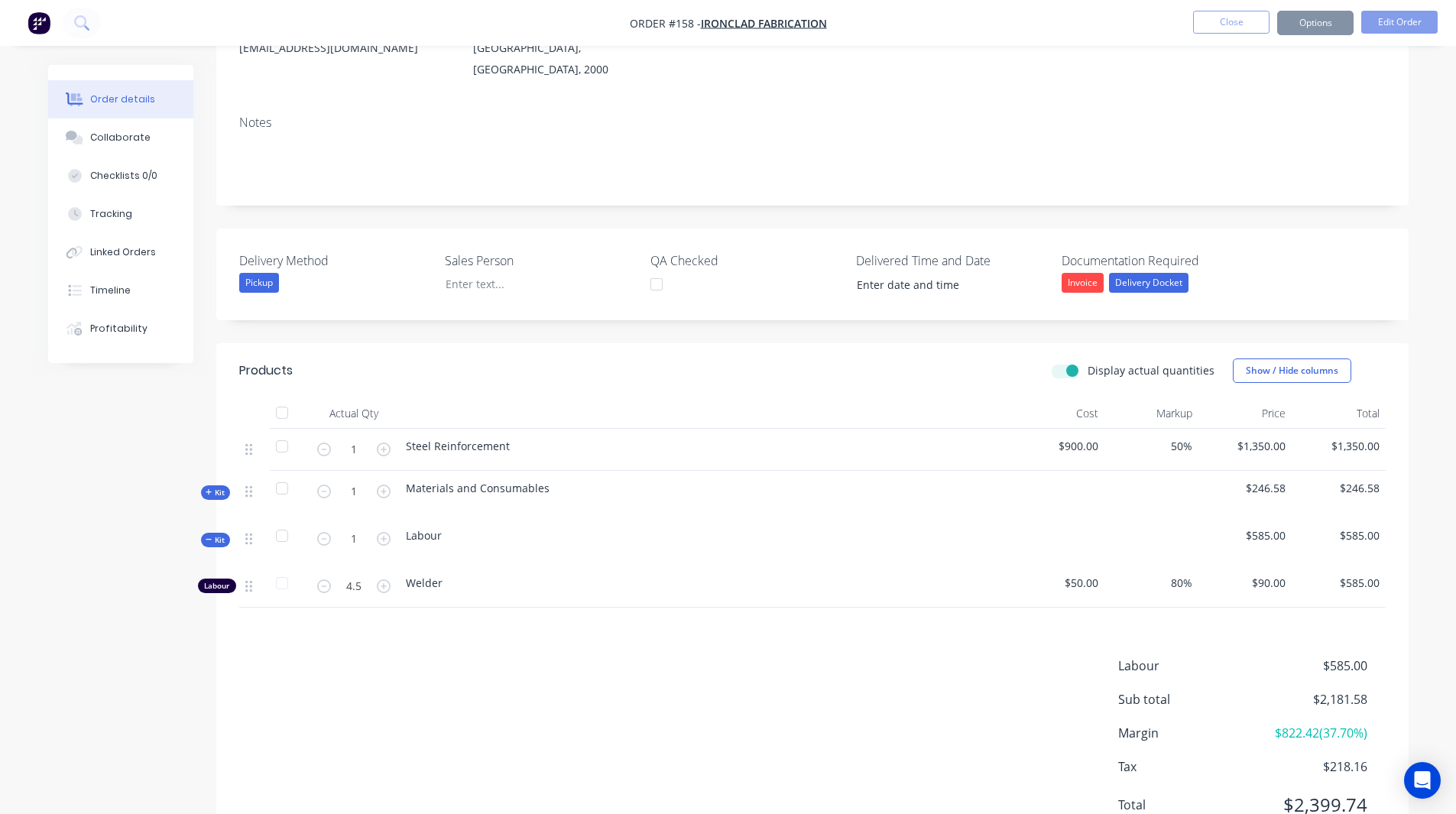
click at [347, 657] on div "Labour $585.00 Sub total $2,181.58 Margin $822.42 ( 37.70 %) Tax $218.16 Total …" at bounding box center [812, 745] width 1146 height 178
click at [1088, 363] on label "Display actual quantities" at bounding box center [1151, 370] width 126 height 16
click at [1064, 363] on input "Display actual quantities" at bounding box center [1057, 370] width 12 height 15
checkbox input "false"
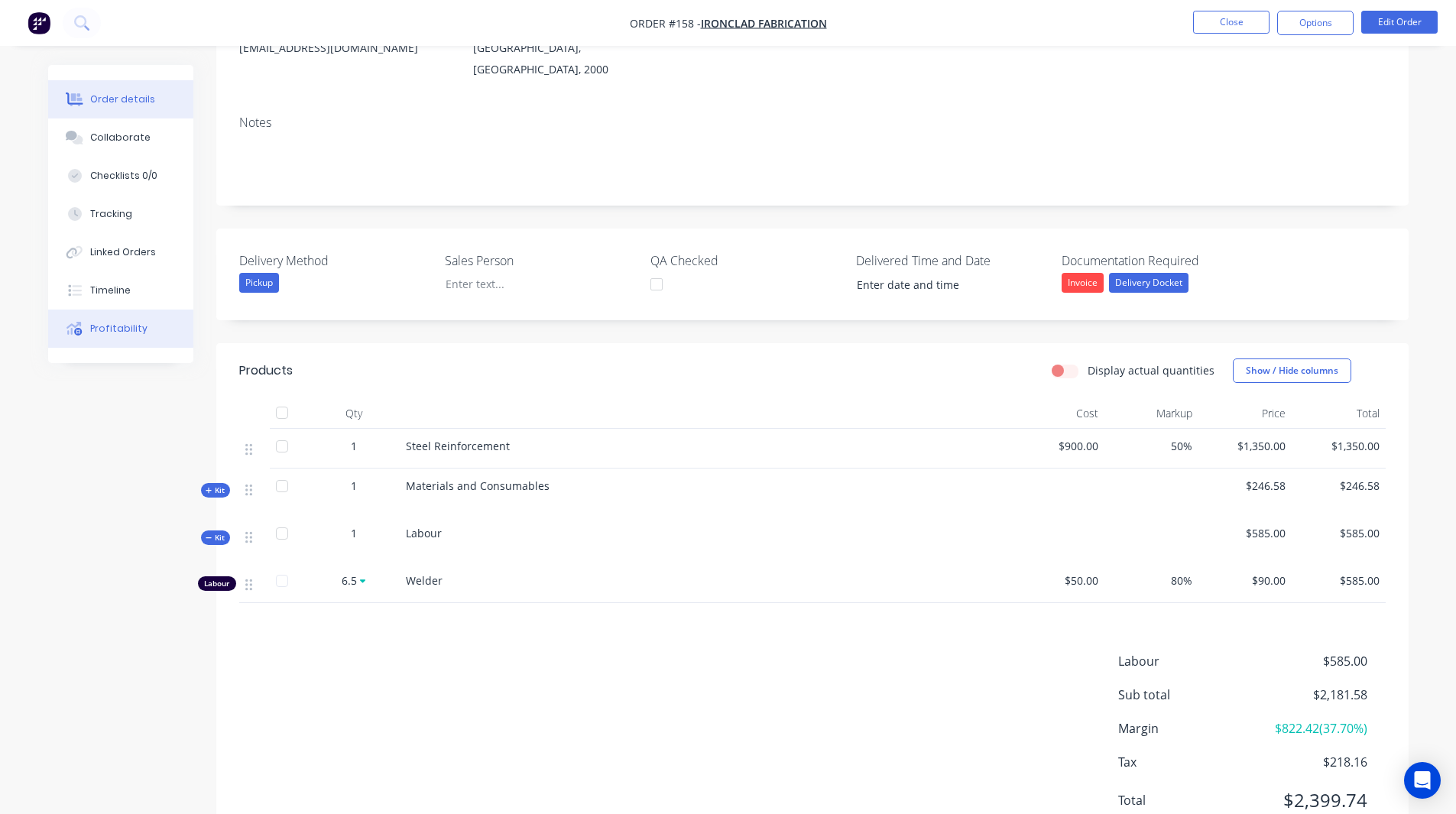
click at [99, 331] on div "Profitability" at bounding box center [119, 328] width 58 height 14
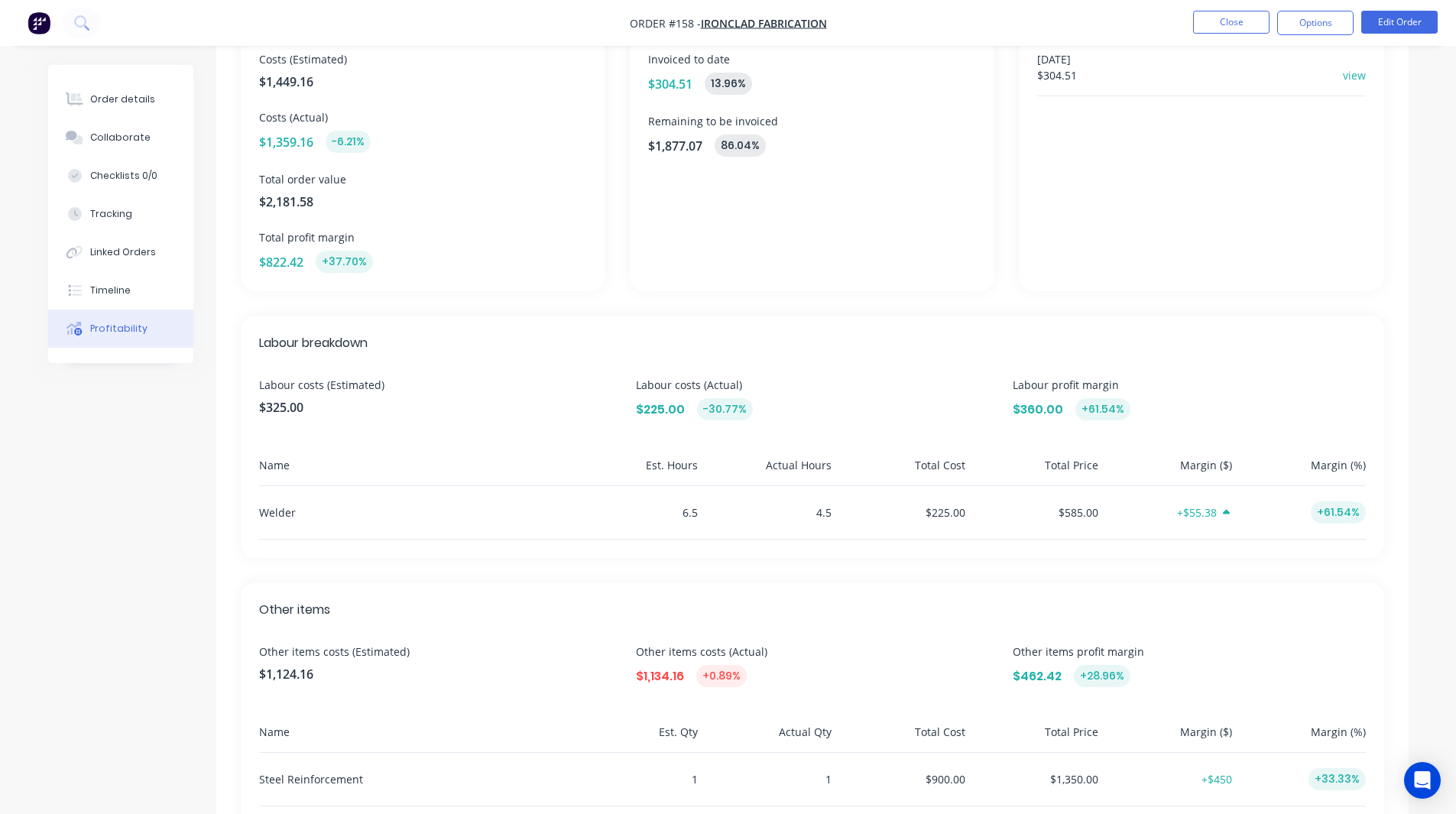
scroll to position [4, 0]
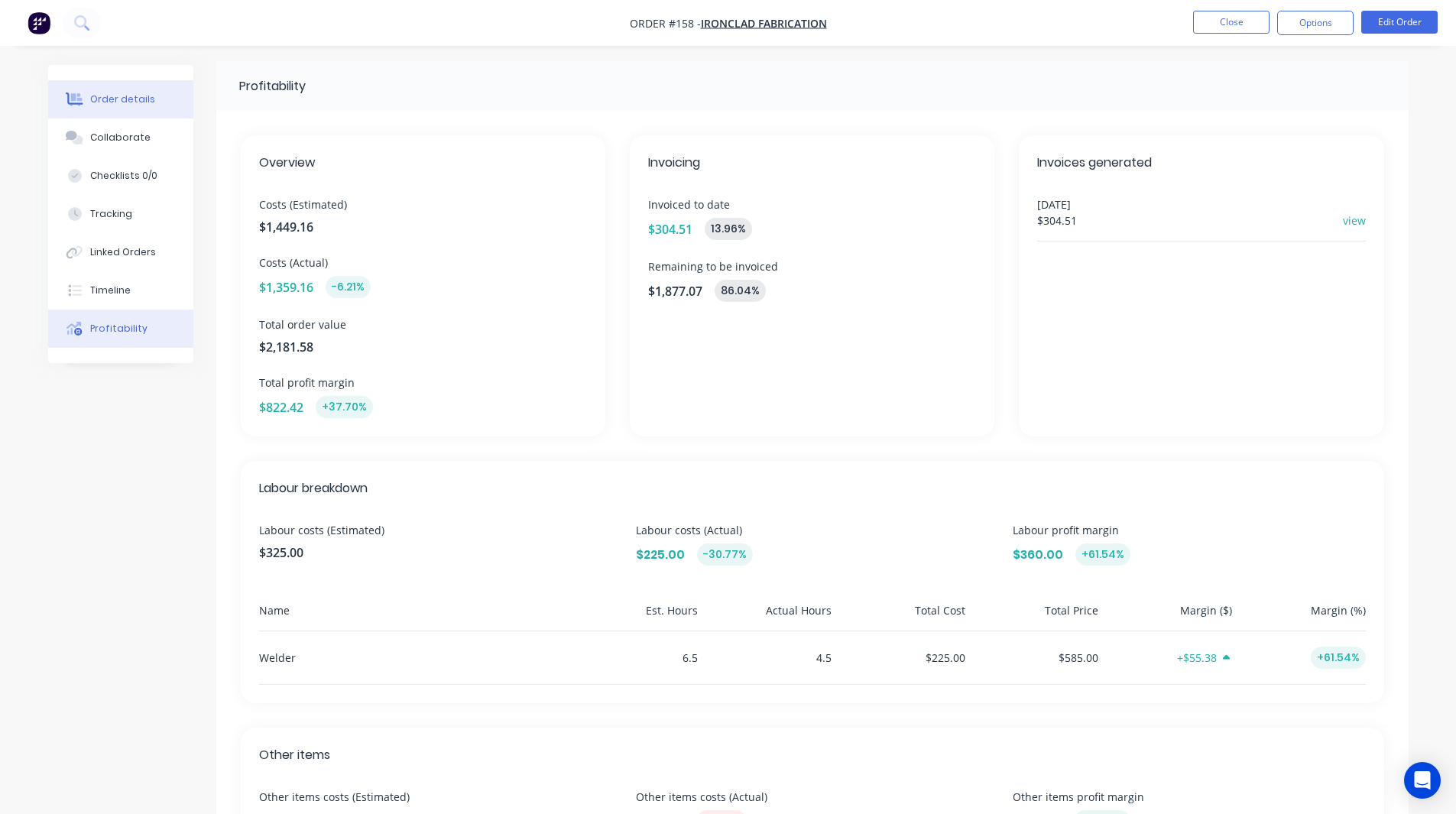
click at [139, 96] on div "Order details" at bounding box center [123, 99] width 65 height 14
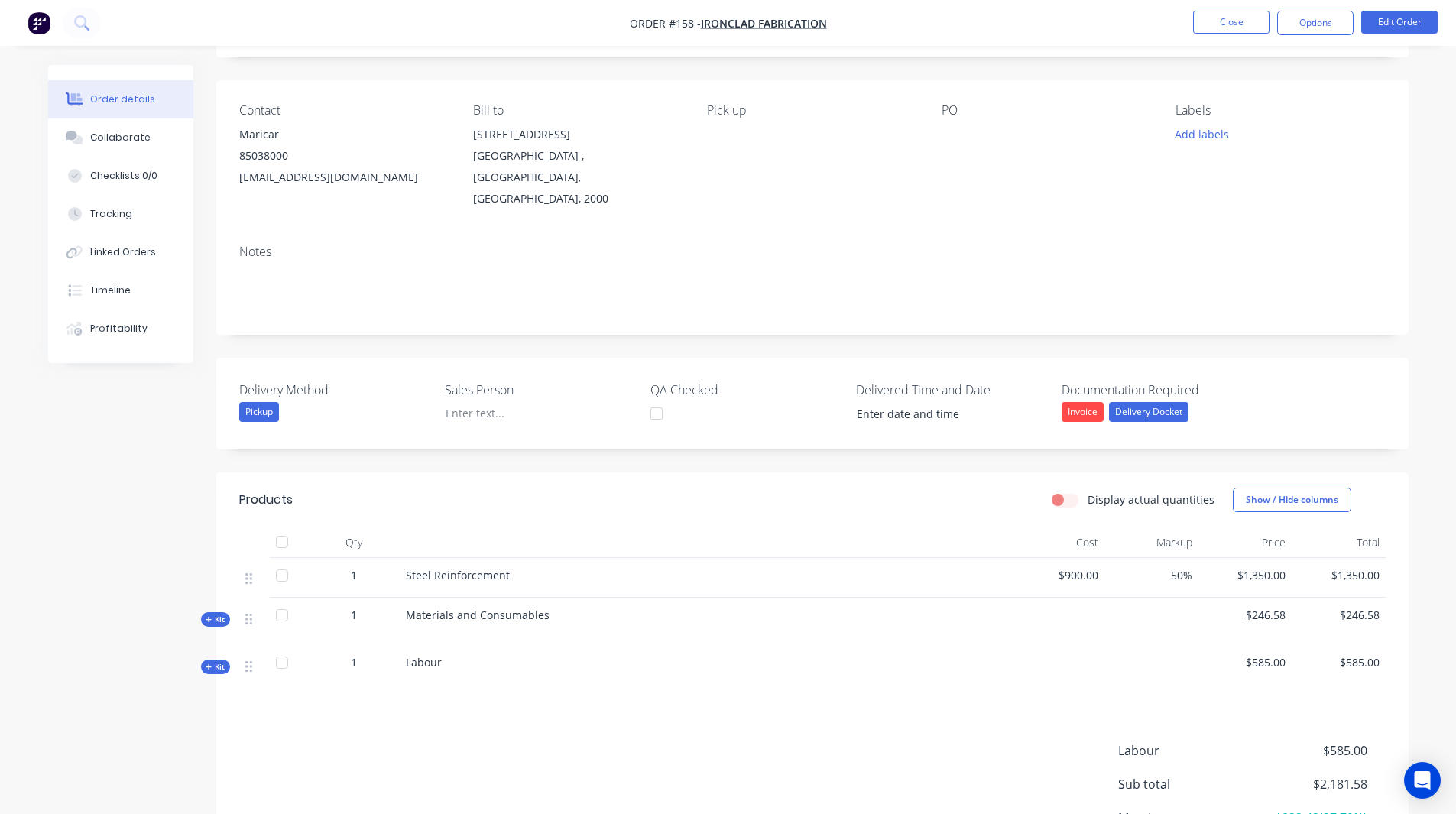
scroll to position [218, 0]
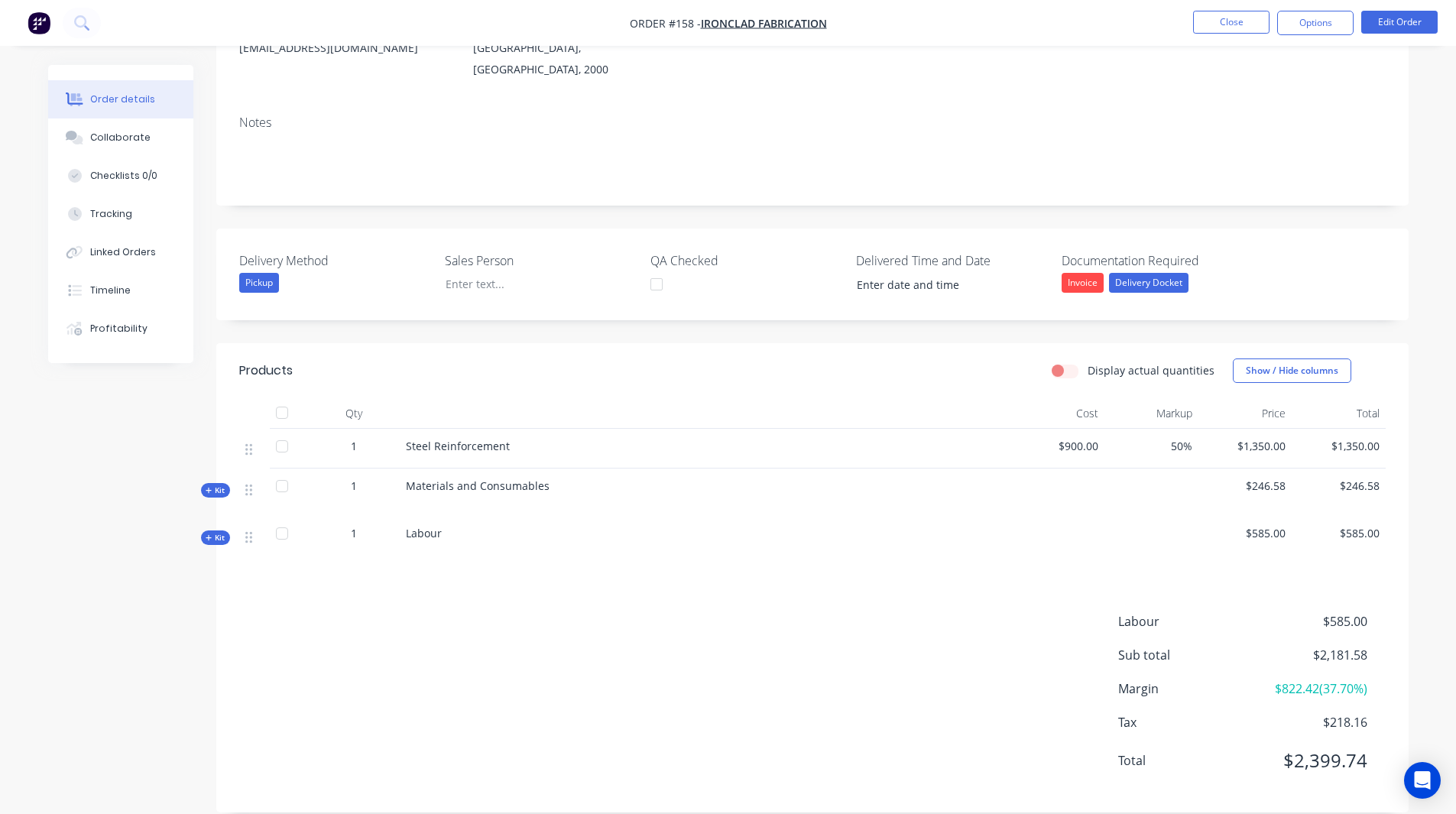
click at [213, 532] on span "Kit" at bounding box center [215, 538] width 20 height 11
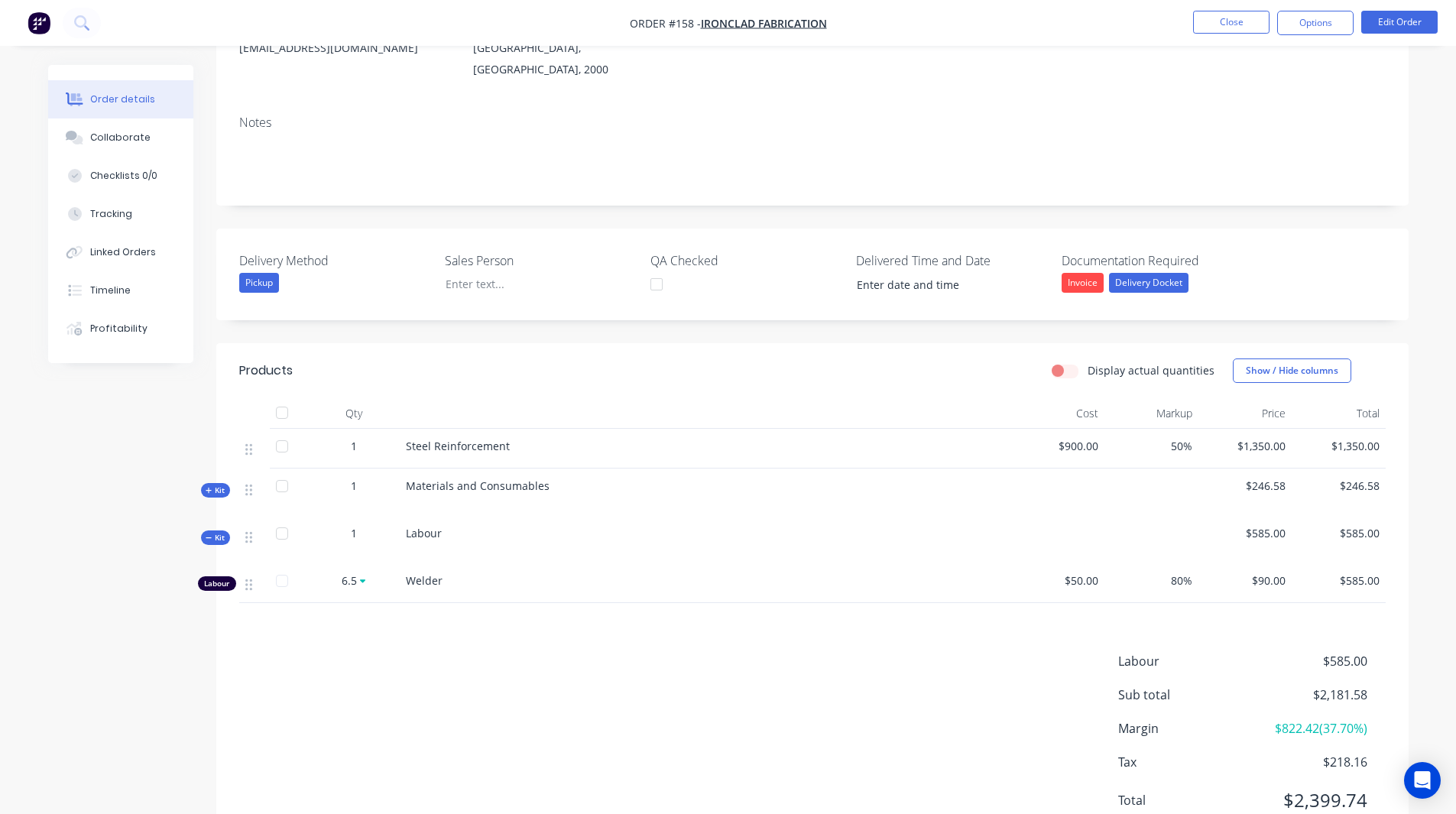
click at [222, 485] on span "Kit" at bounding box center [215, 490] width 20 height 11
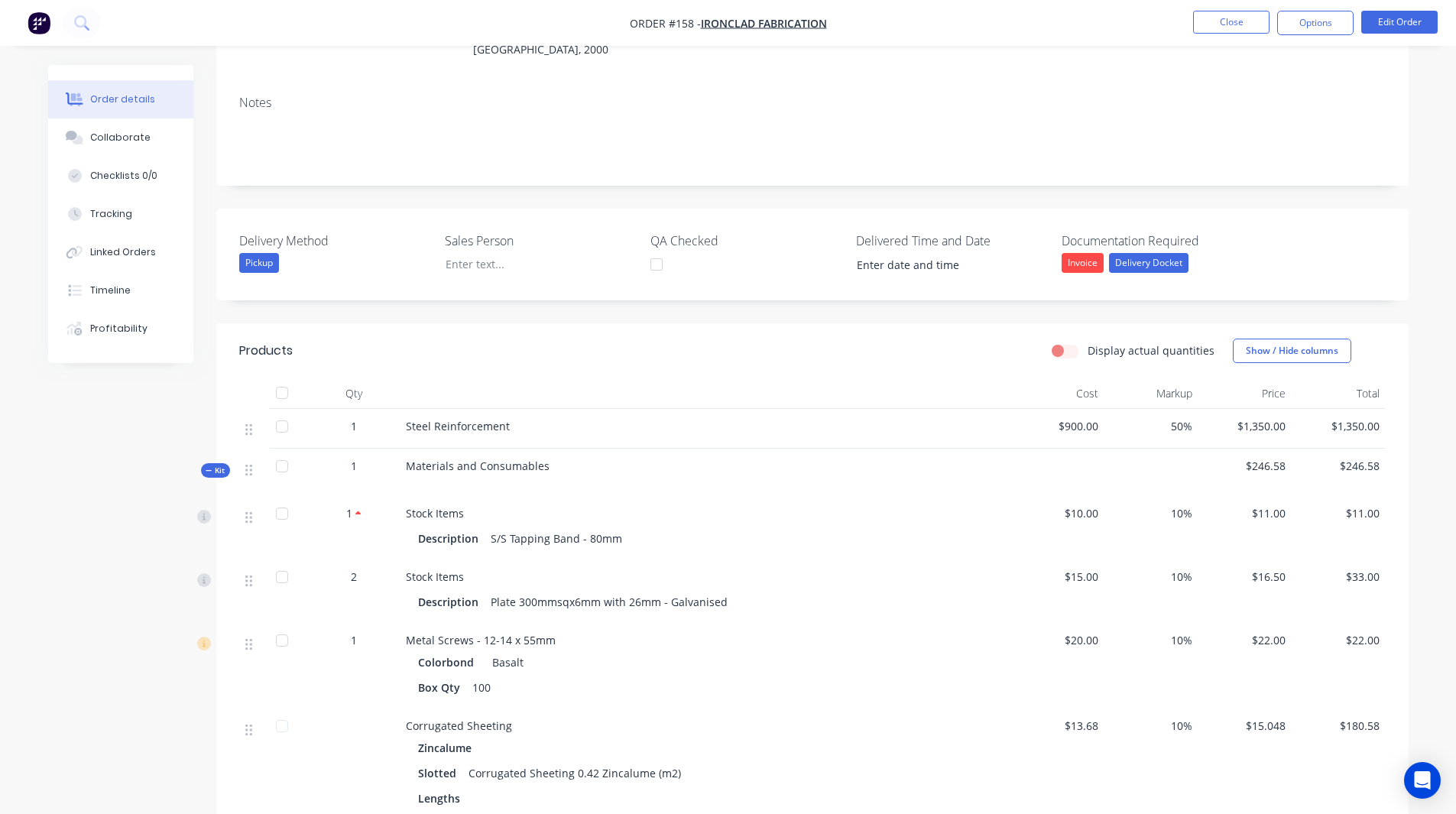
scroll to position [294, 0]
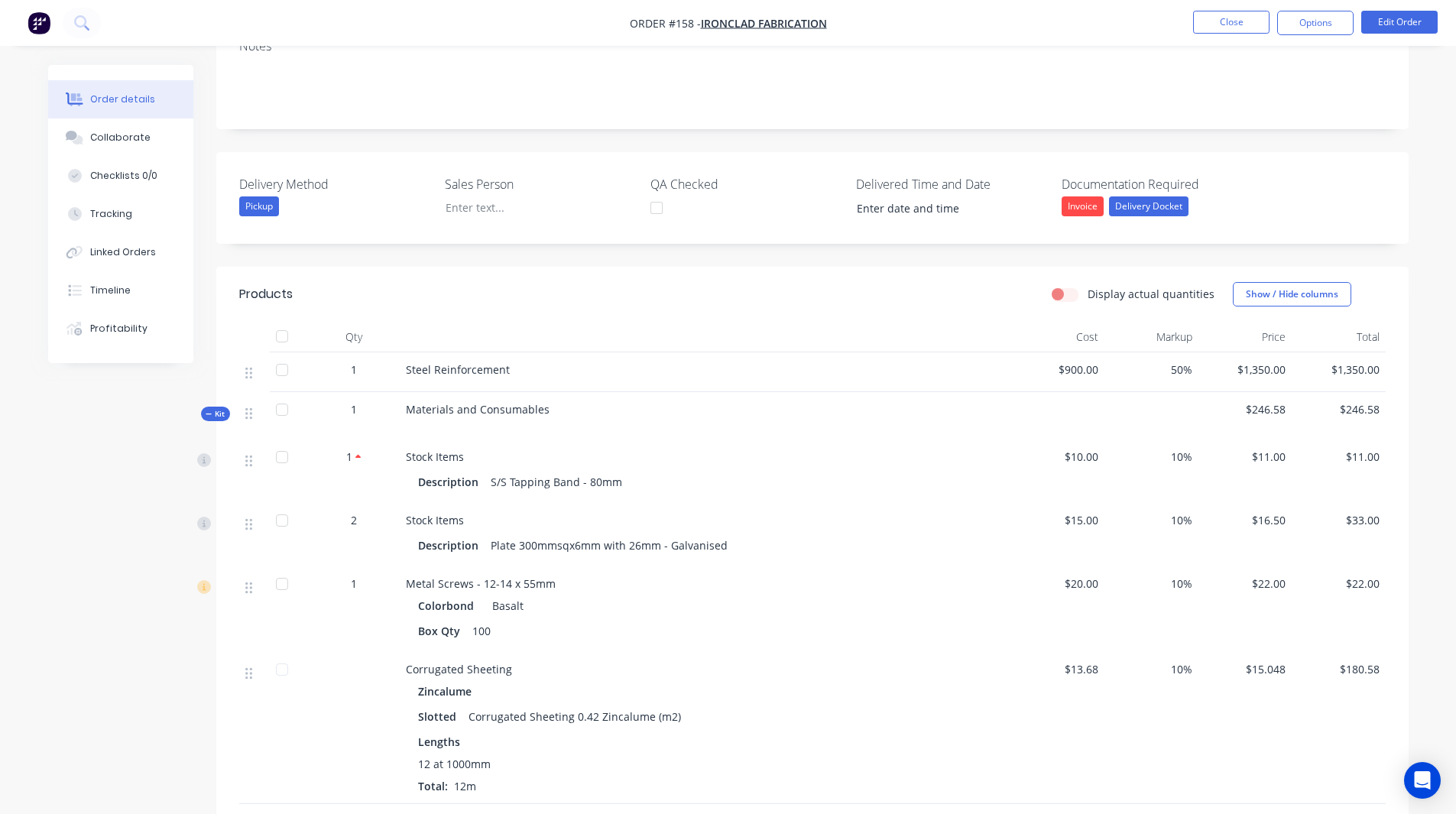
click at [1088, 286] on label "Display actual quantities" at bounding box center [1151, 293] width 126 height 16
click at [1064, 286] on input "Display actual quantities" at bounding box center [1057, 293] width 12 height 15
checkbox input "true"
click at [389, 408] on icon "button" at bounding box center [383, 415] width 14 height 14
type input "2"
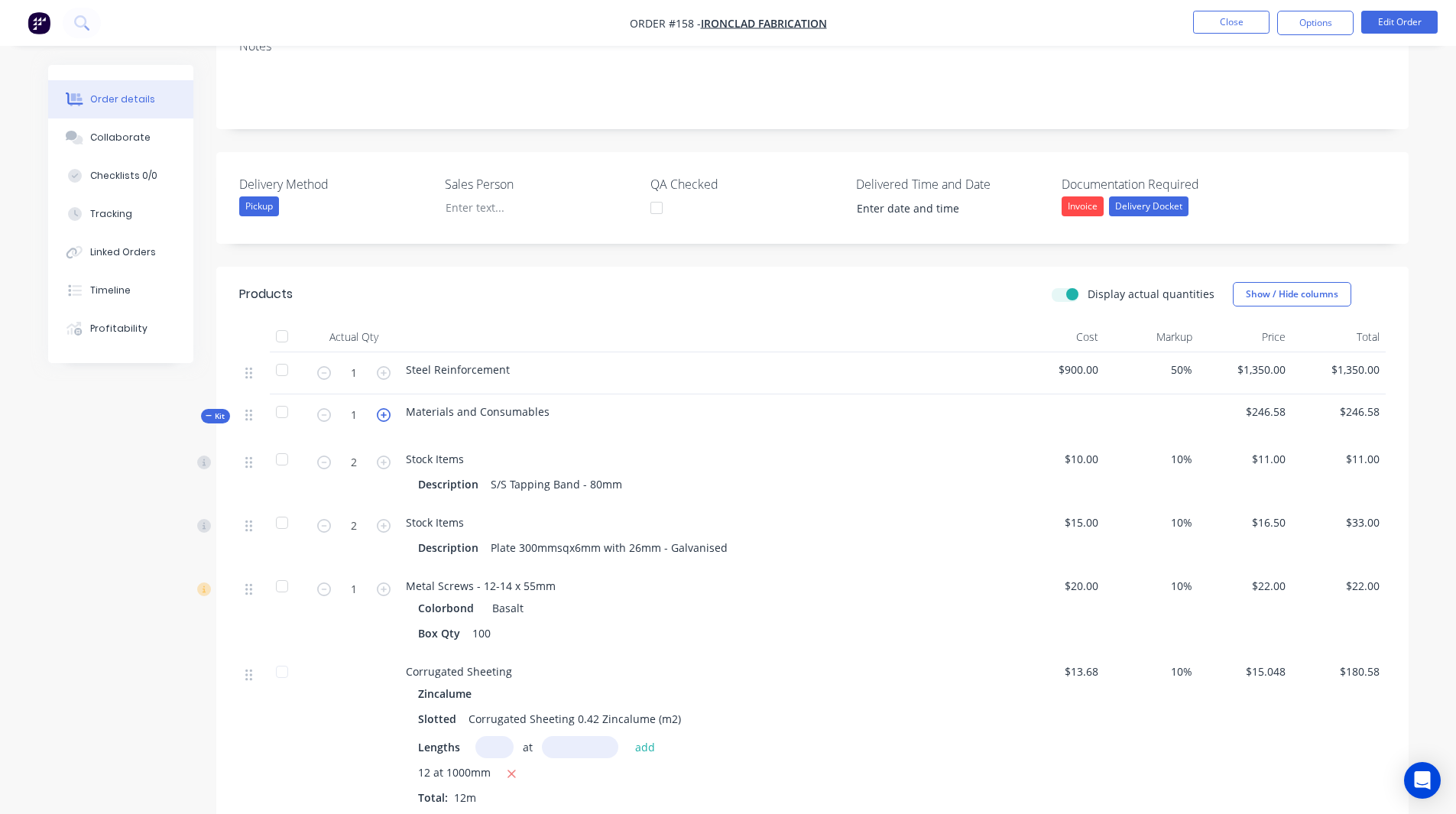
type input "4"
type input "2"
click at [1088, 286] on label "Display actual quantities" at bounding box center [1151, 293] width 126 height 16
click at [1064, 286] on input "Display actual quantities" at bounding box center [1057, 293] width 12 height 15
checkbox input "false"
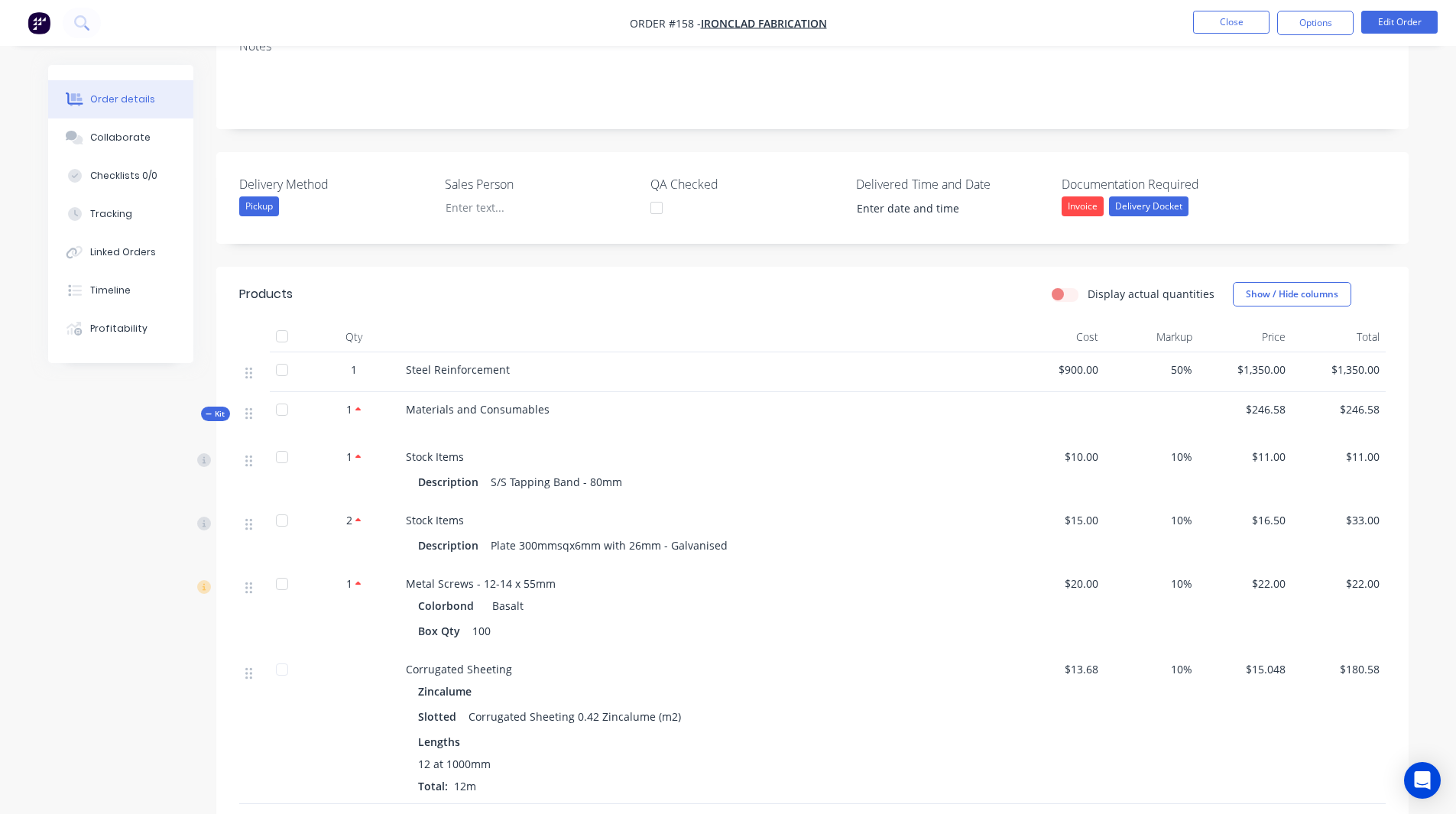
click at [220, 407] on div "Kit" at bounding box center [215, 414] width 29 height 15
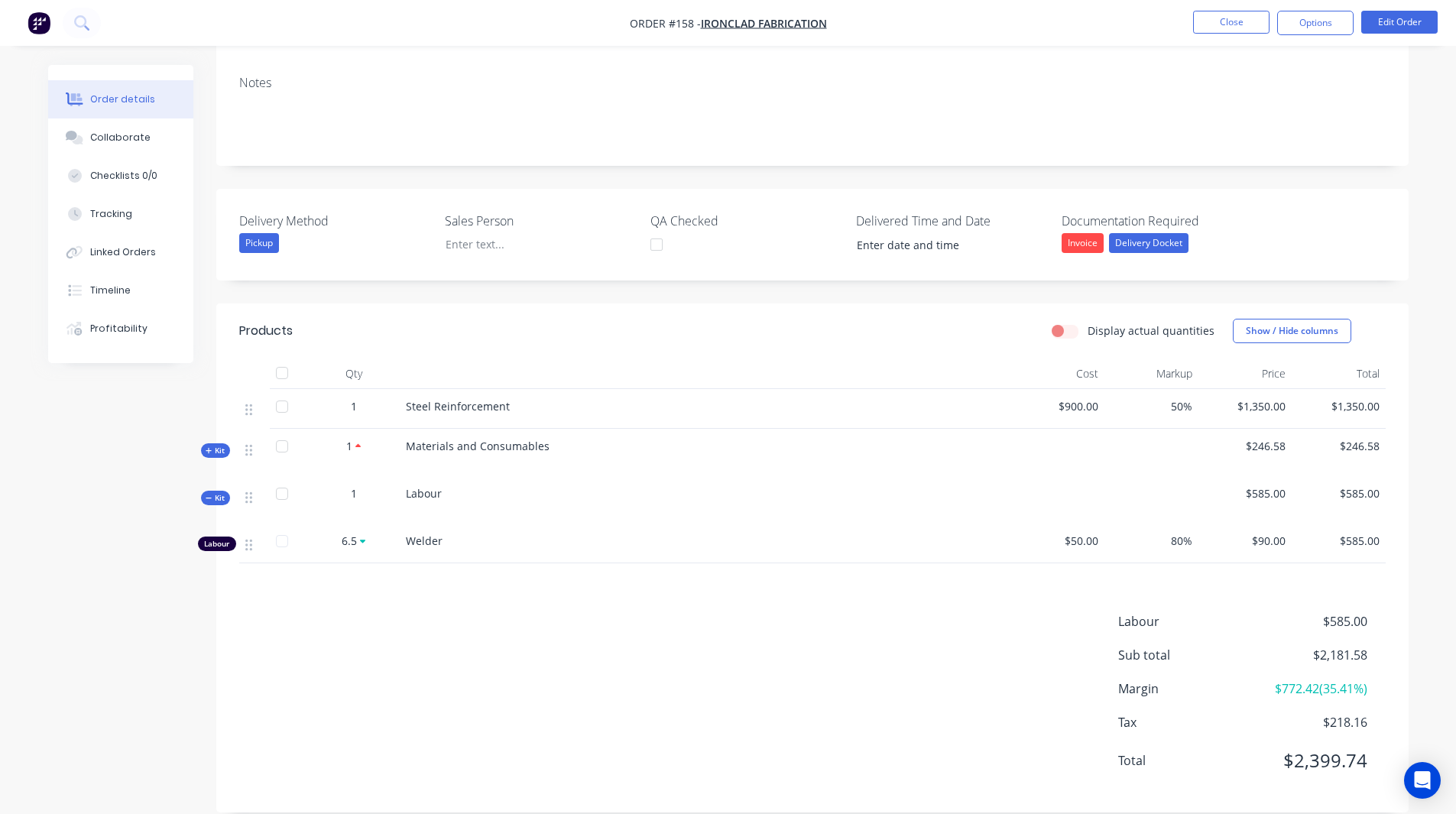
click at [215, 445] on span "Kit" at bounding box center [215, 450] width 20 height 11
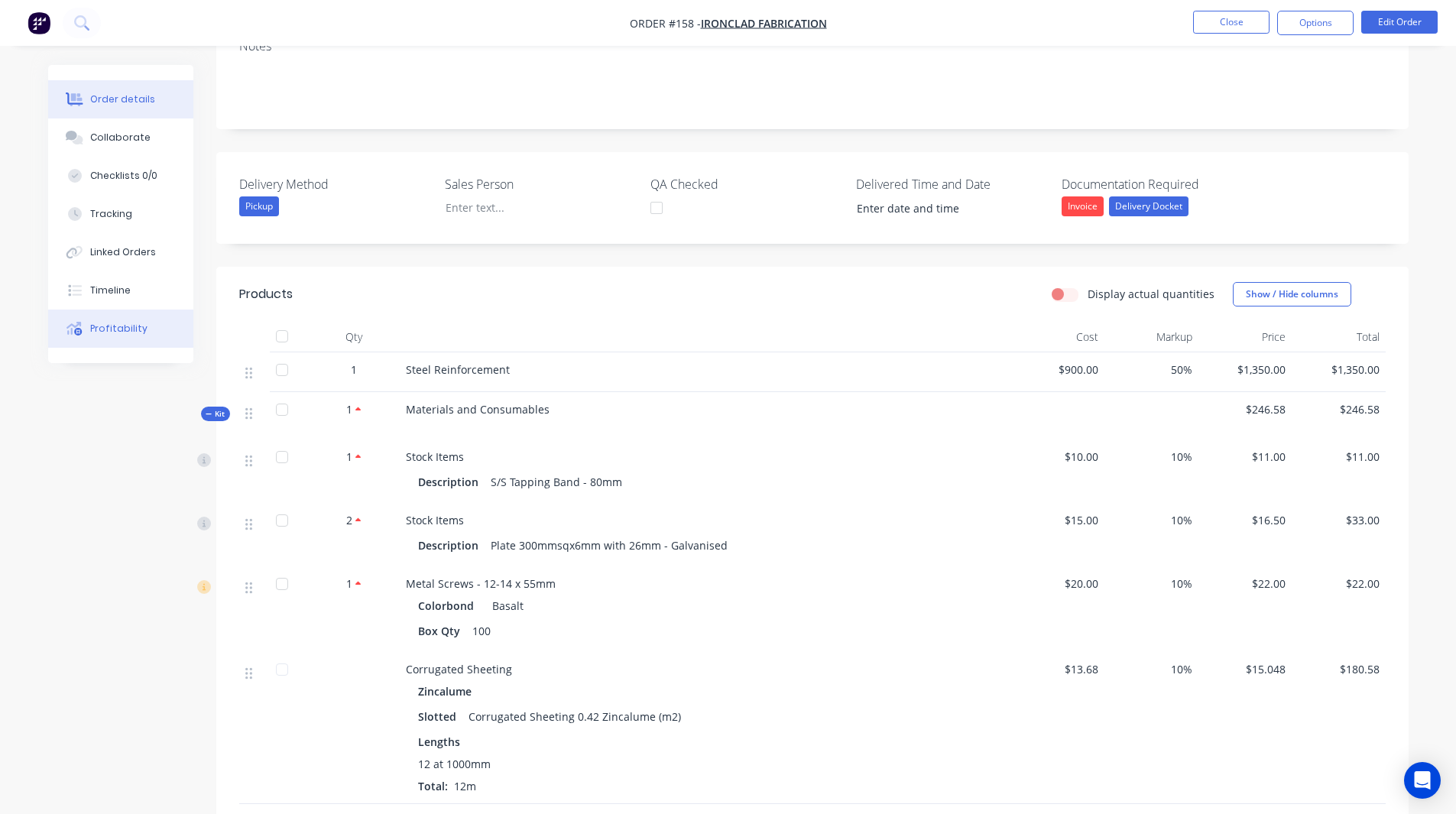
click at [129, 315] on button "Profitability" at bounding box center [121, 328] width 145 height 38
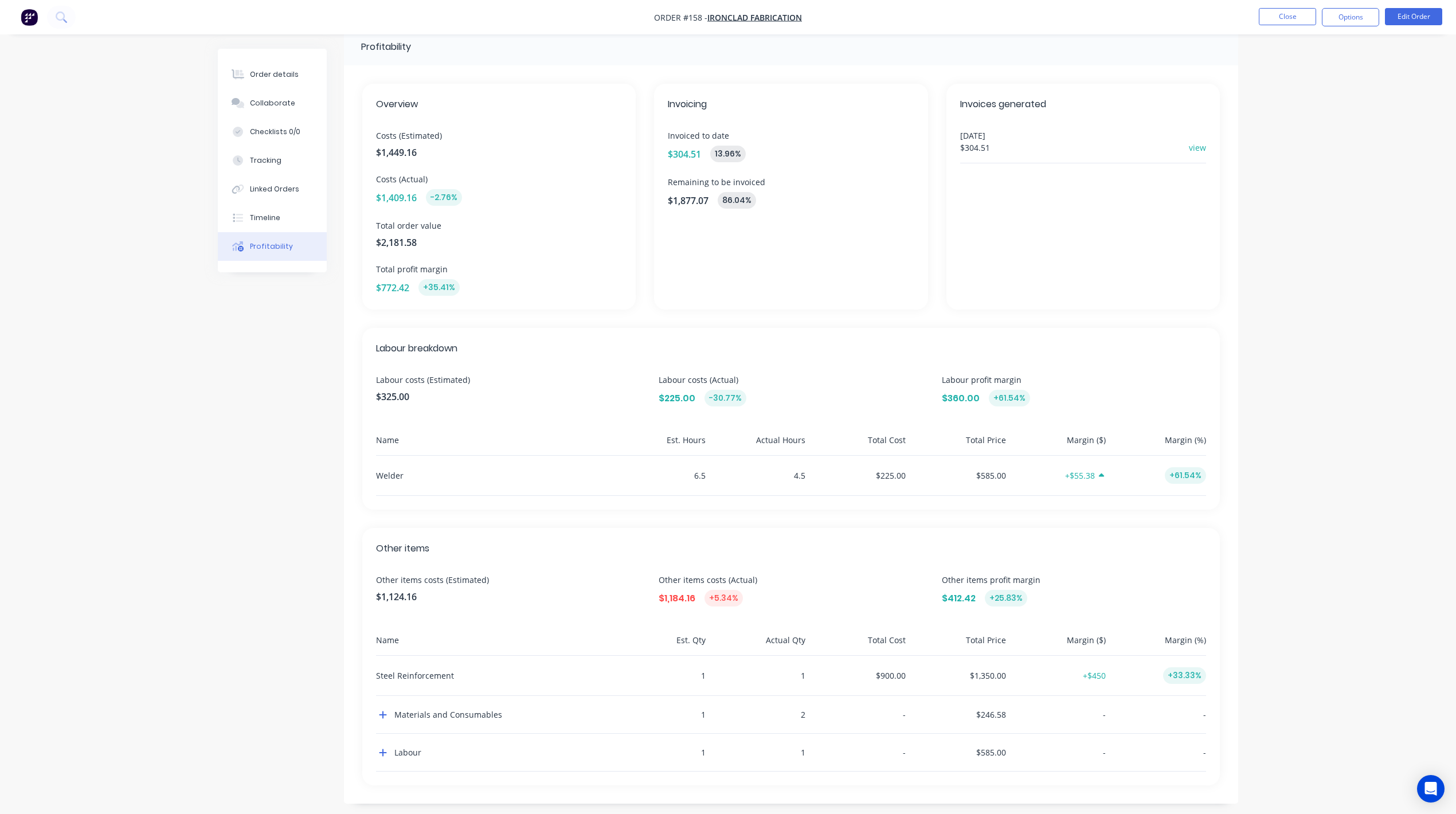
scroll to position [30, 0]
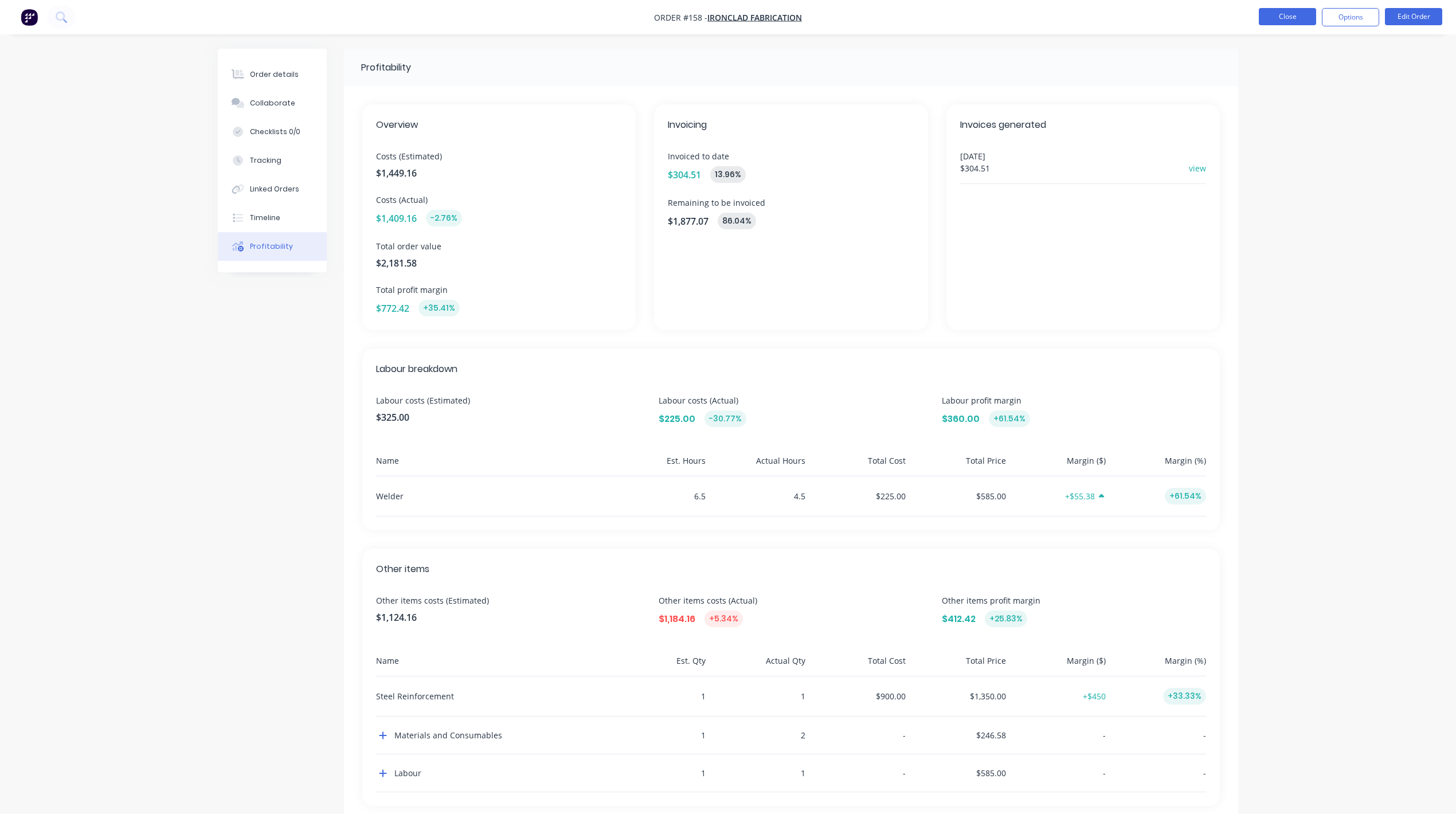
click at [1276, 21] on button "Close" at bounding box center [1287, 17] width 57 height 17
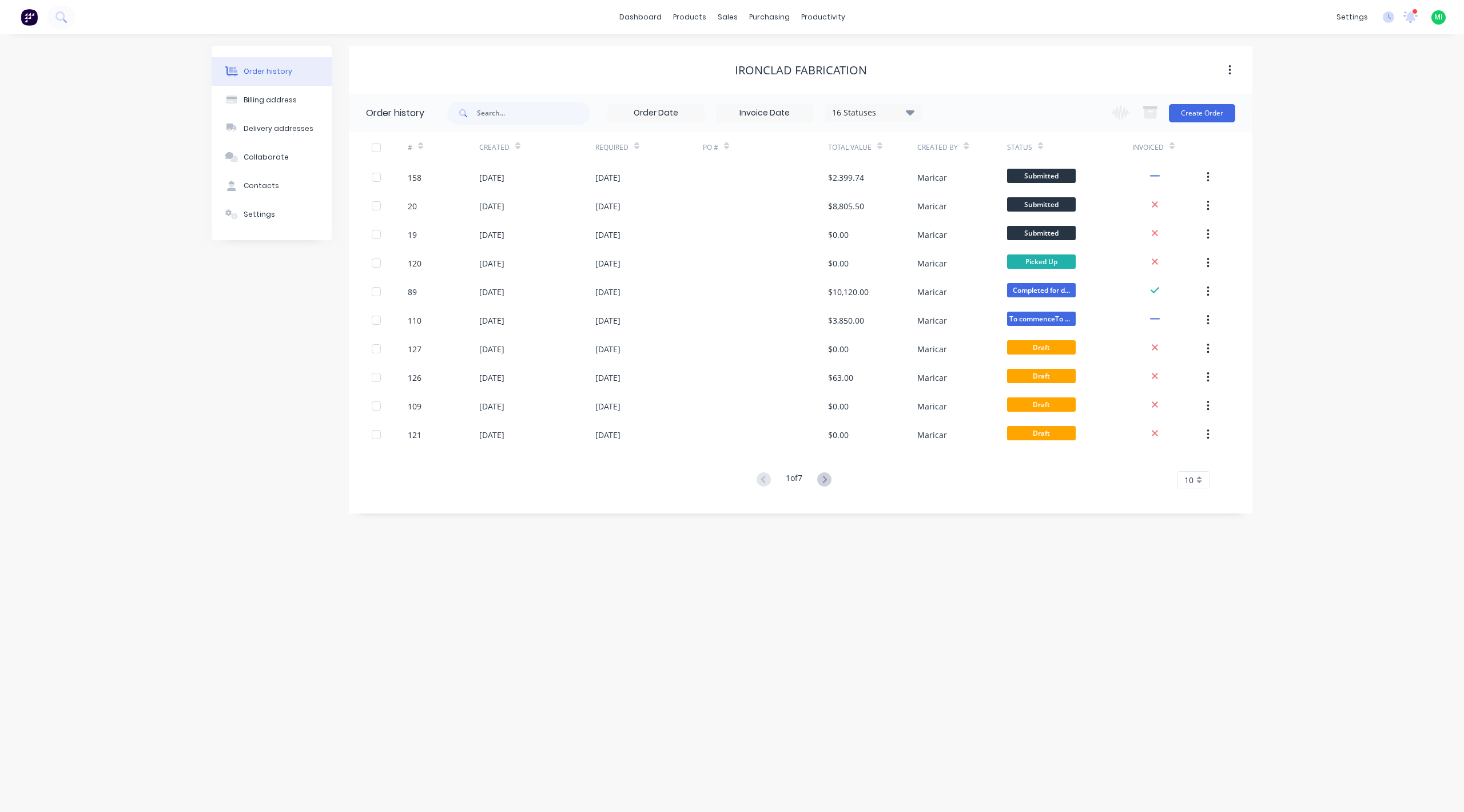
click at [1437, 17] on span "MI" at bounding box center [1439, 17] width 8 height 10
click at [1433, 17] on div "MI Maricar's Test Account Maricar Infante Power User Profile Sign out" at bounding box center [1438, 17] width 15 height 15
click at [1435, 19] on span "MI" at bounding box center [1439, 17] width 8 height 10
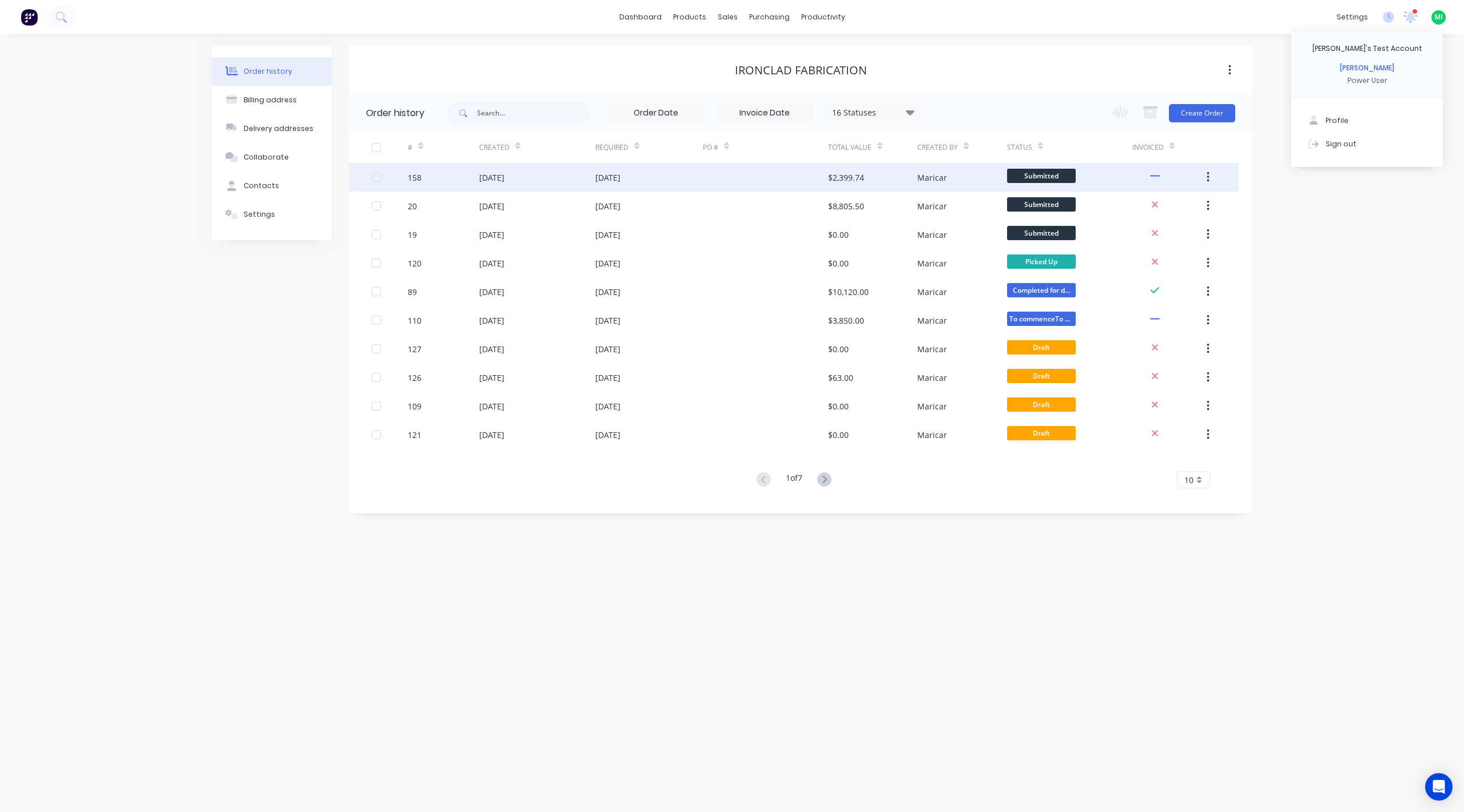
click at [832, 172] on div "$2,399.74" at bounding box center [846, 177] width 36 height 12
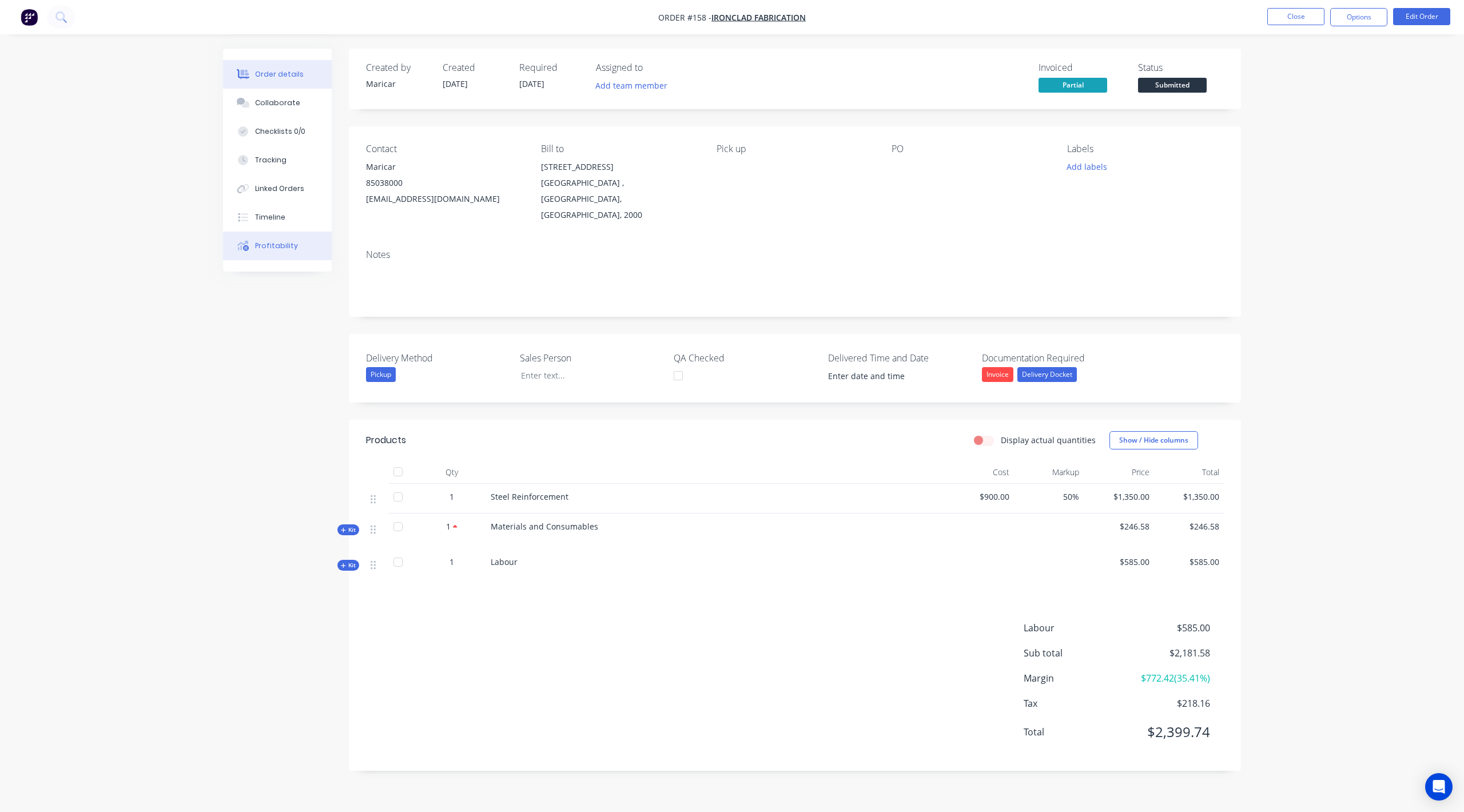
click at [275, 243] on div "Profitability" at bounding box center [277, 246] width 43 height 10
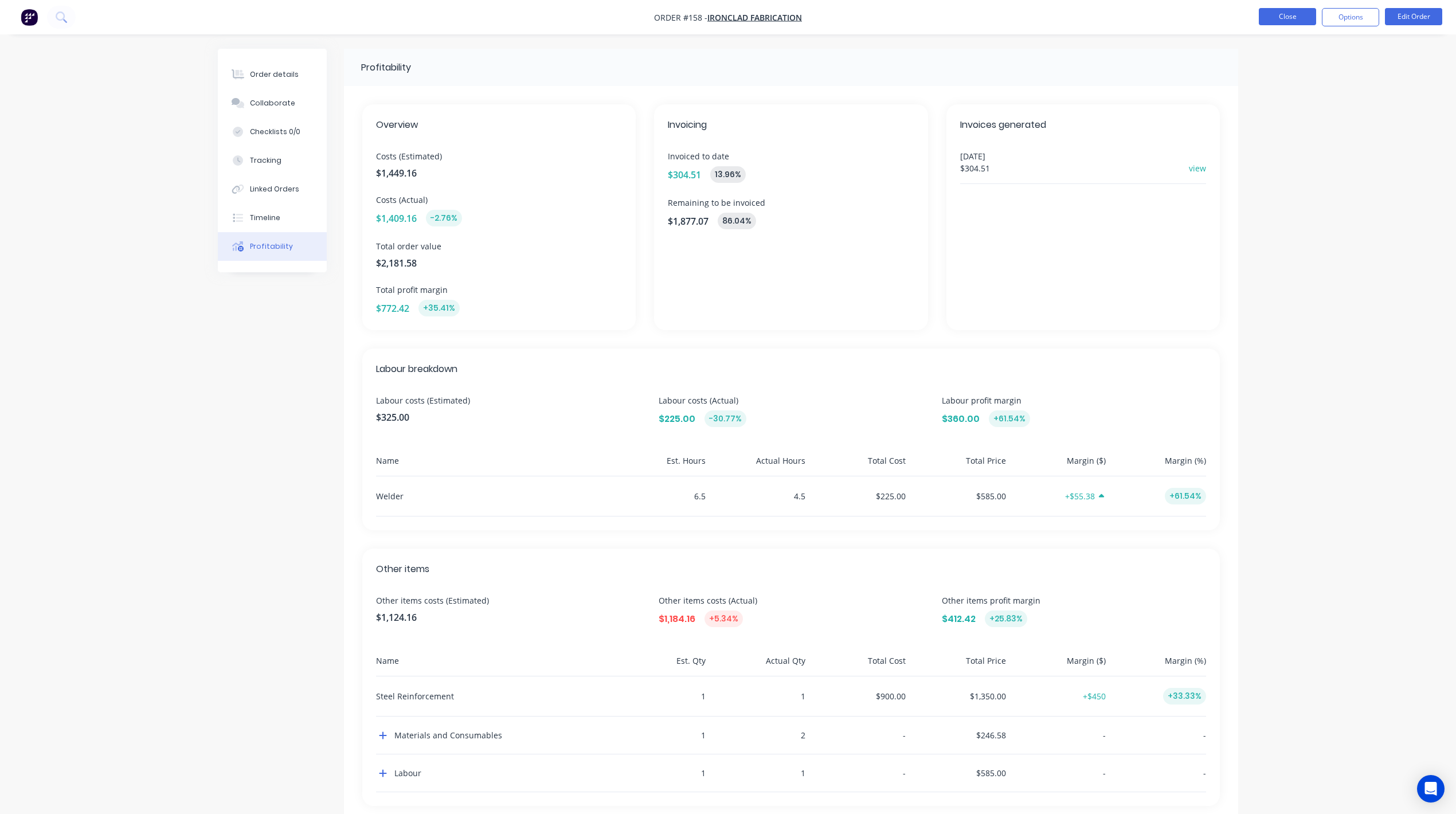
click at [1276, 10] on button "Close" at bounding box center [1287, 17] width 57 height 17
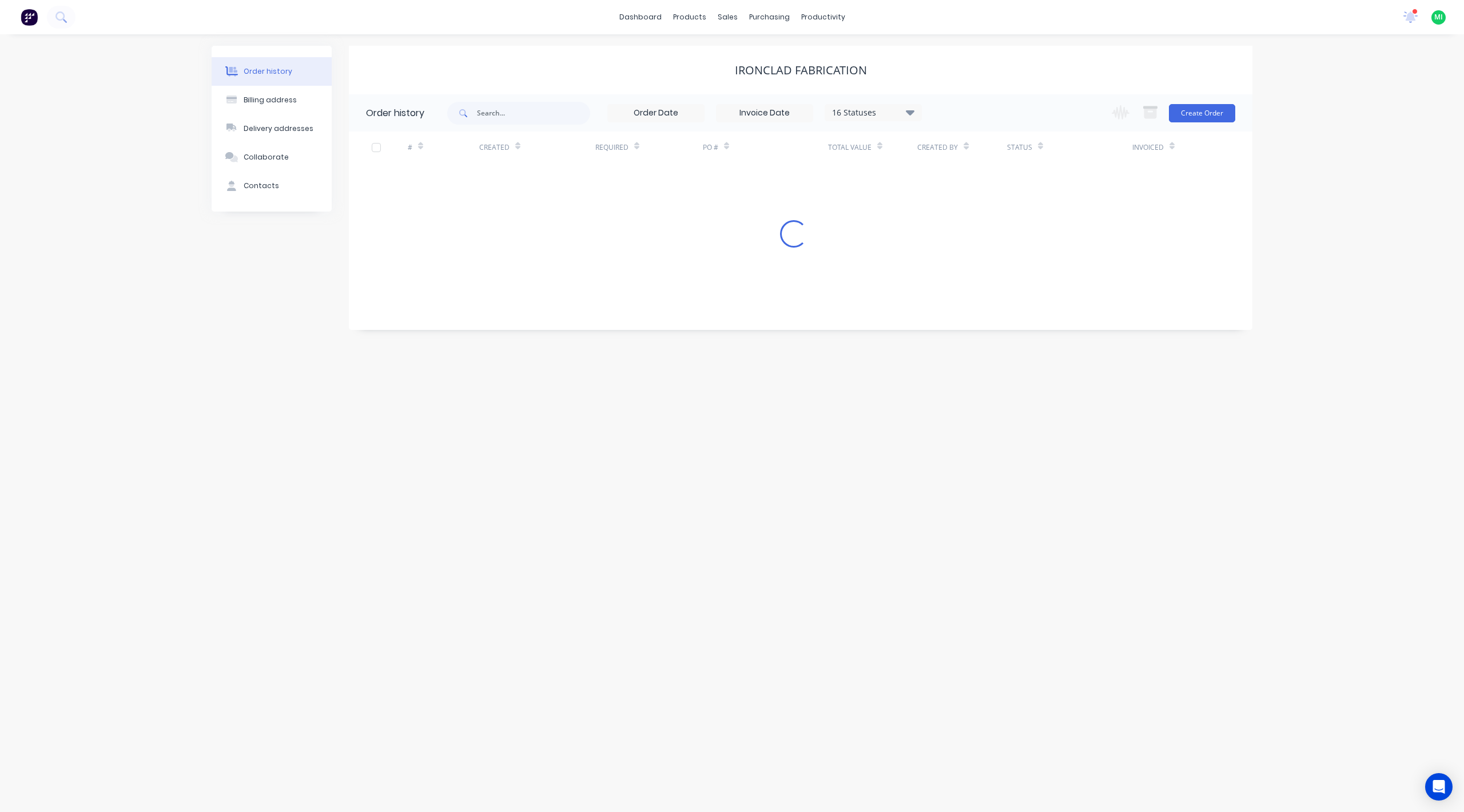
click at [1435, 16] on span "MI" at bounding box center [1439, 17] width 8 height 10
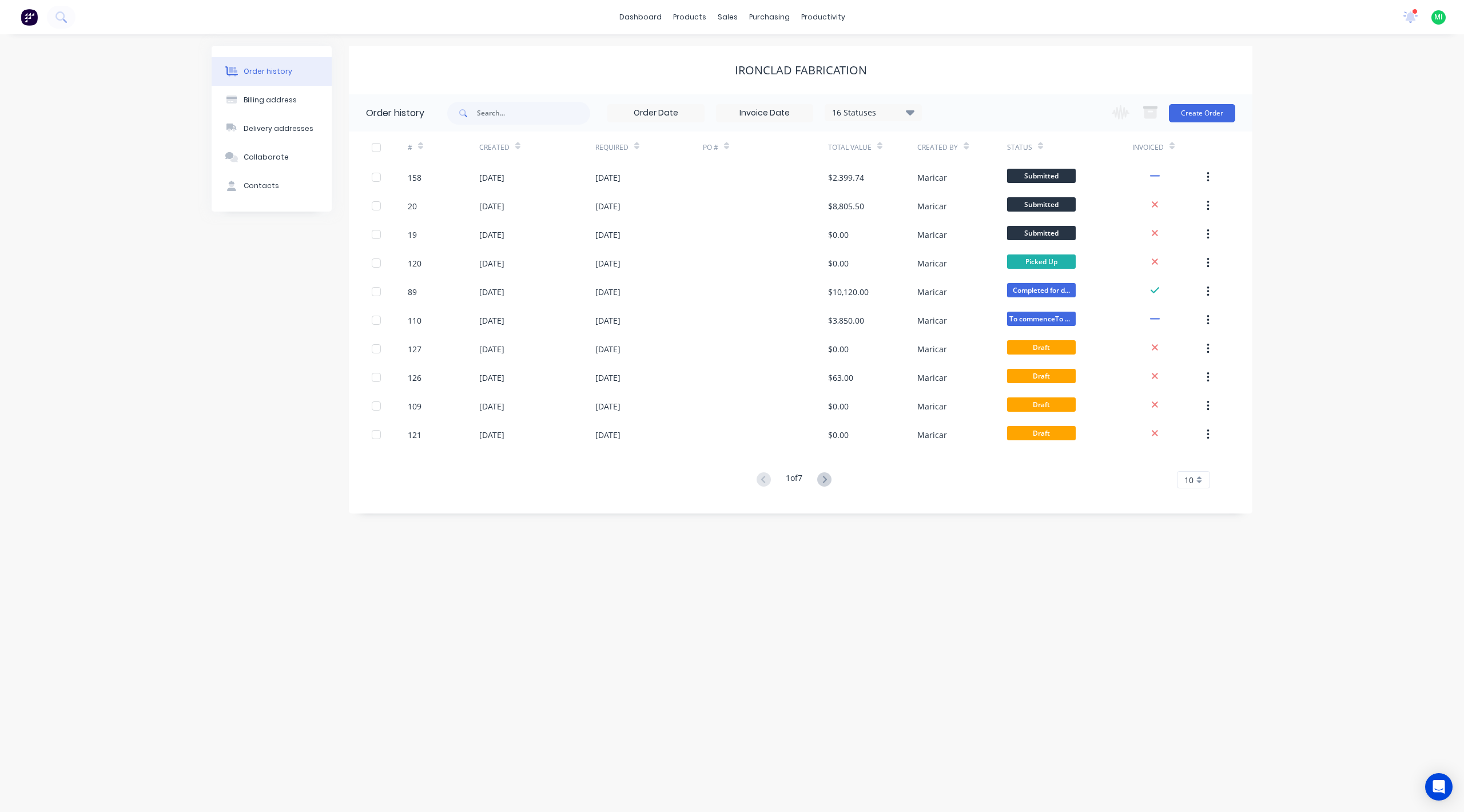
click at [1440, 17] on span "MI" at bounding box center [1439, 17] width 8 height 10
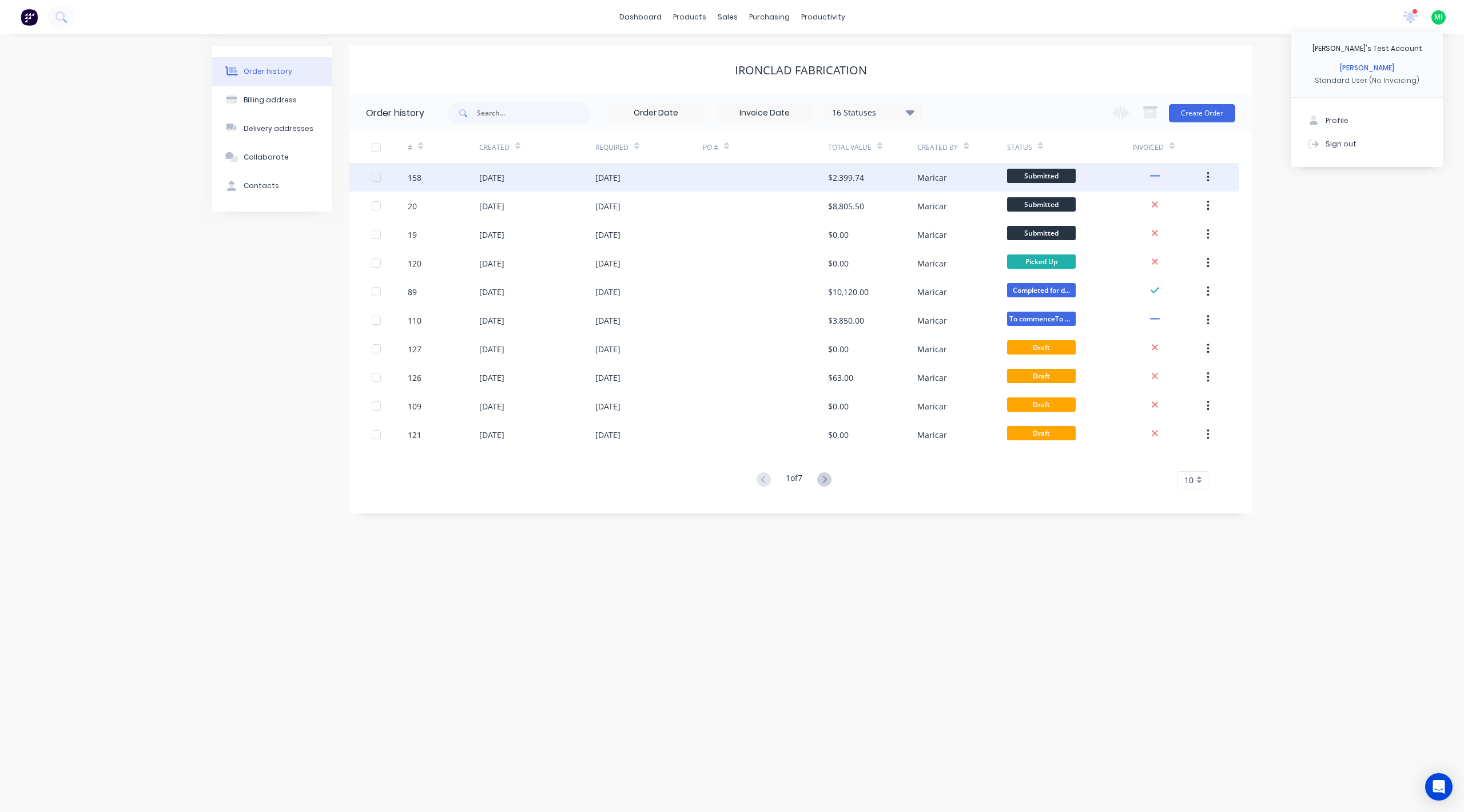
click at [453, 173] on div "158" at bounding box center [443, 177] width 72 height 29
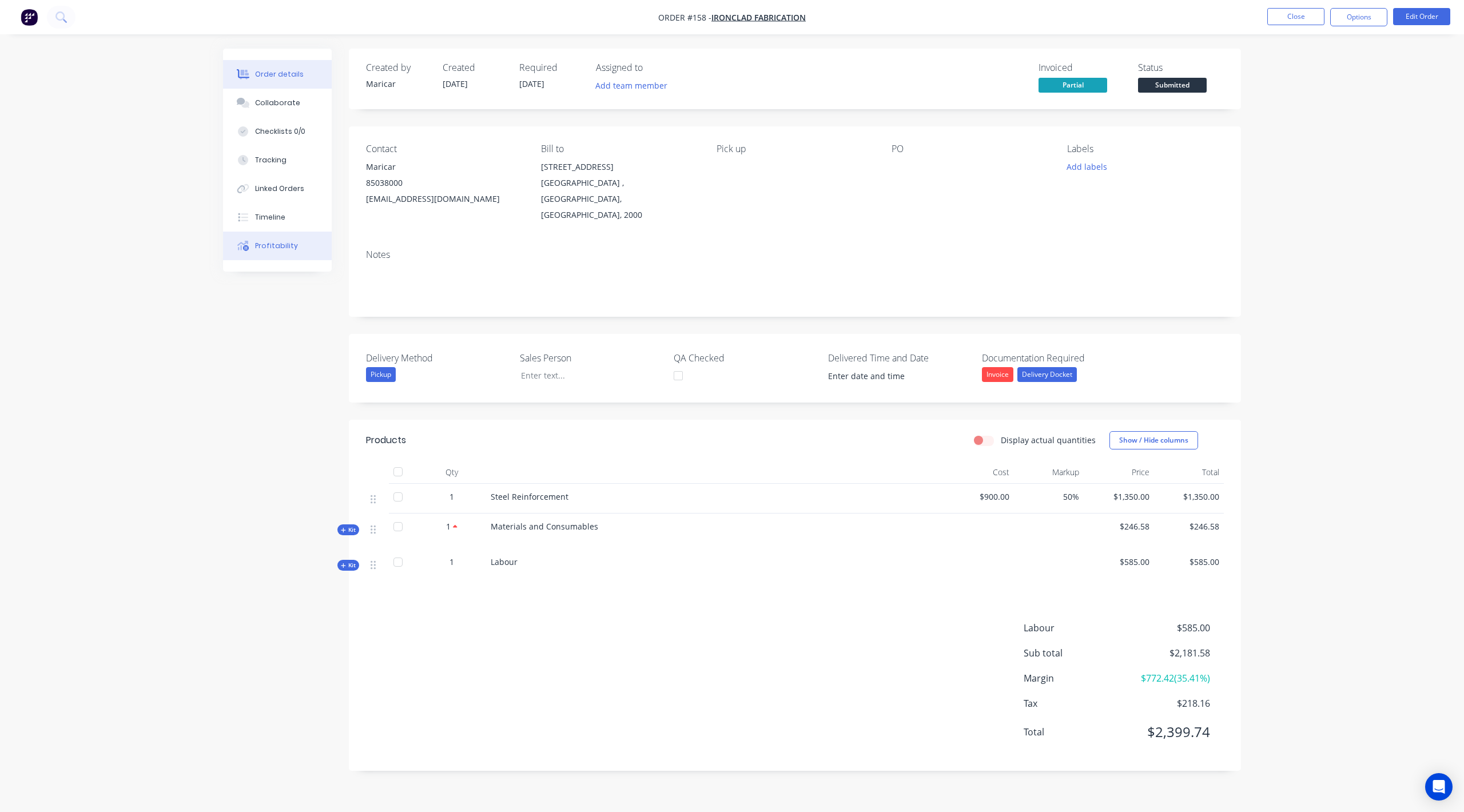
click at [264, 250] on div "Profitability" at bounding box center [277, 246] width 43 height 10
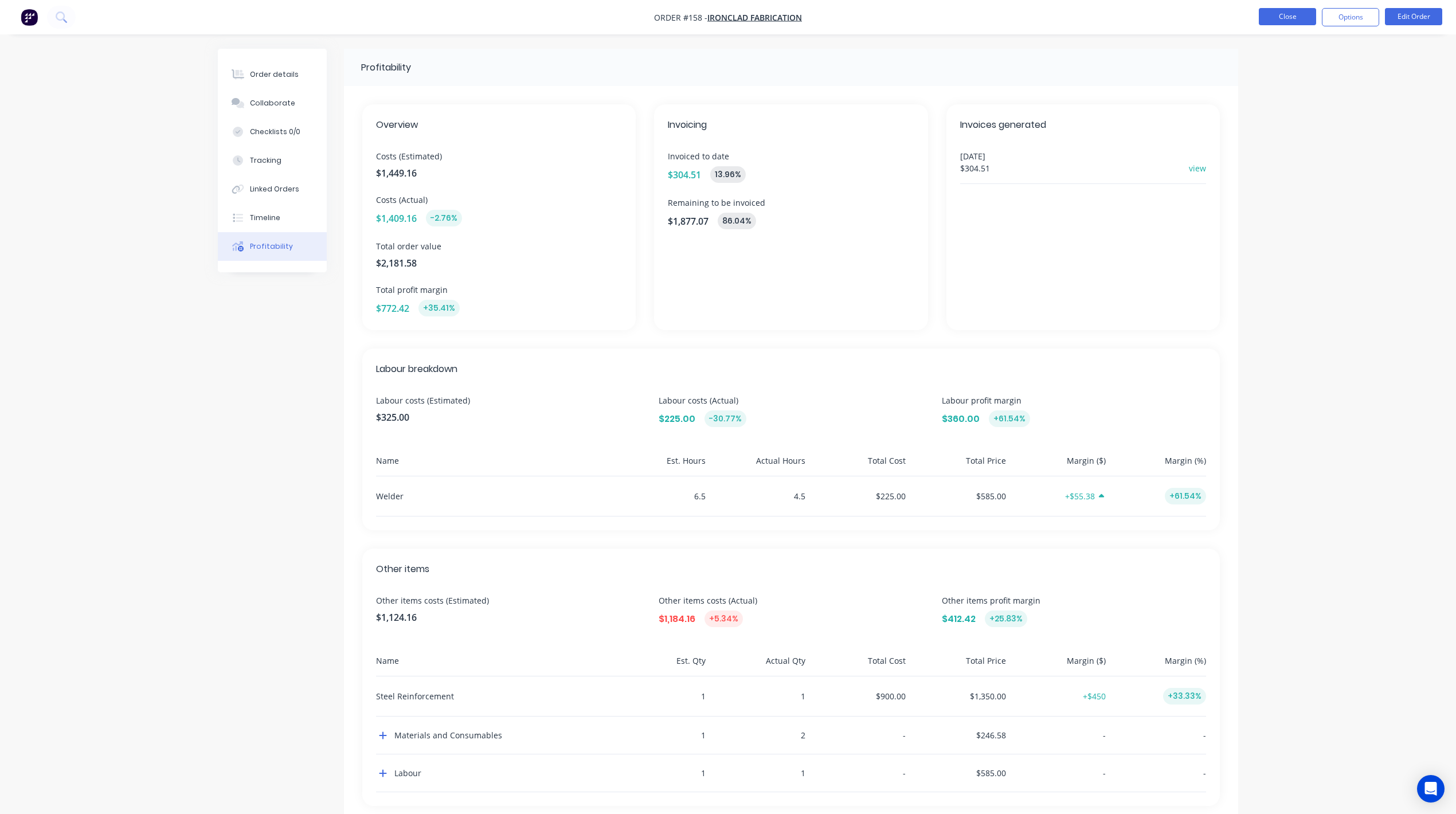
click at [1296, 15] on button "Close" at bounding box center [1287, 17] width 57 height 17
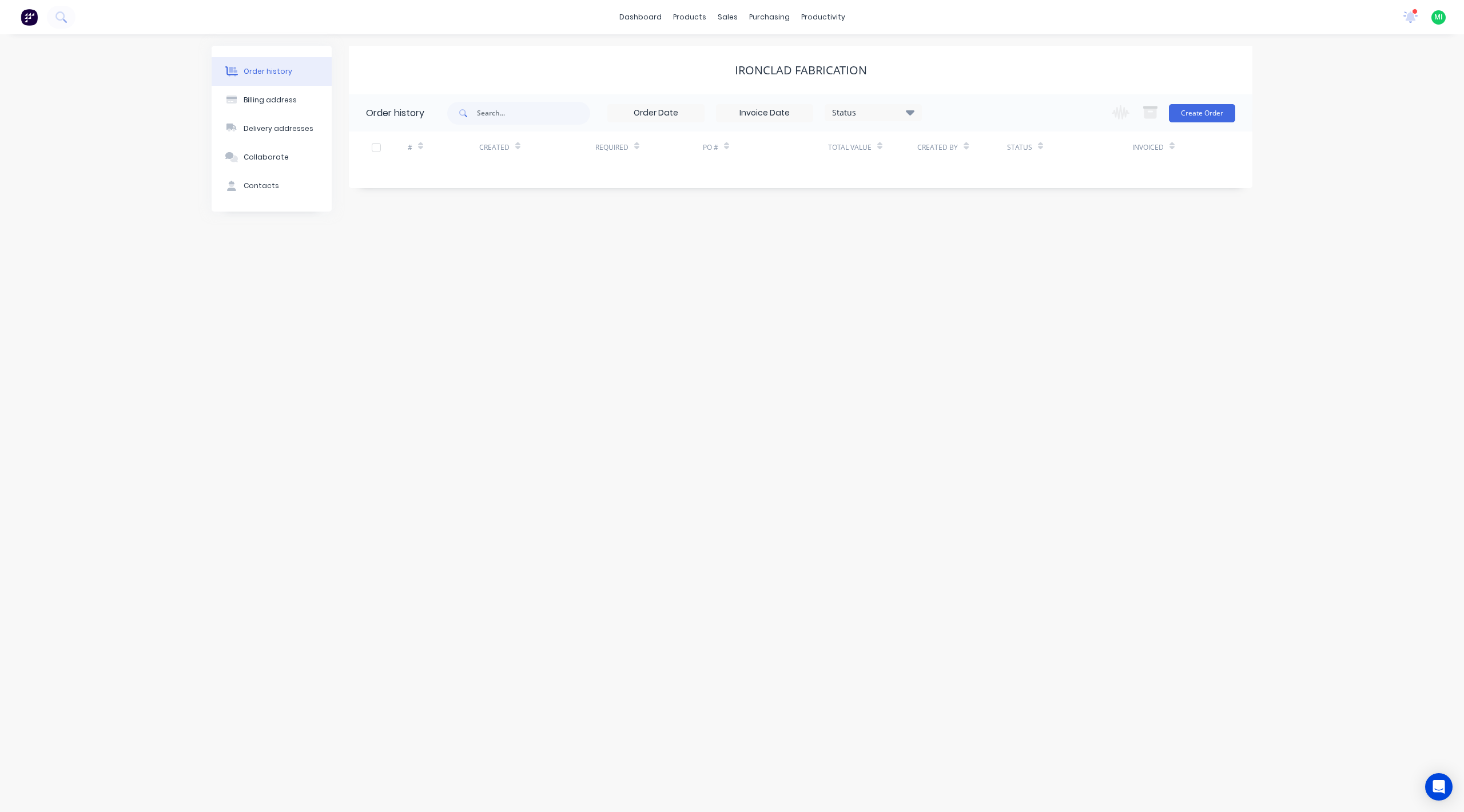
click at [1435, 21] on span "MI" at bounding box center [1439, 17] width 8 height 10
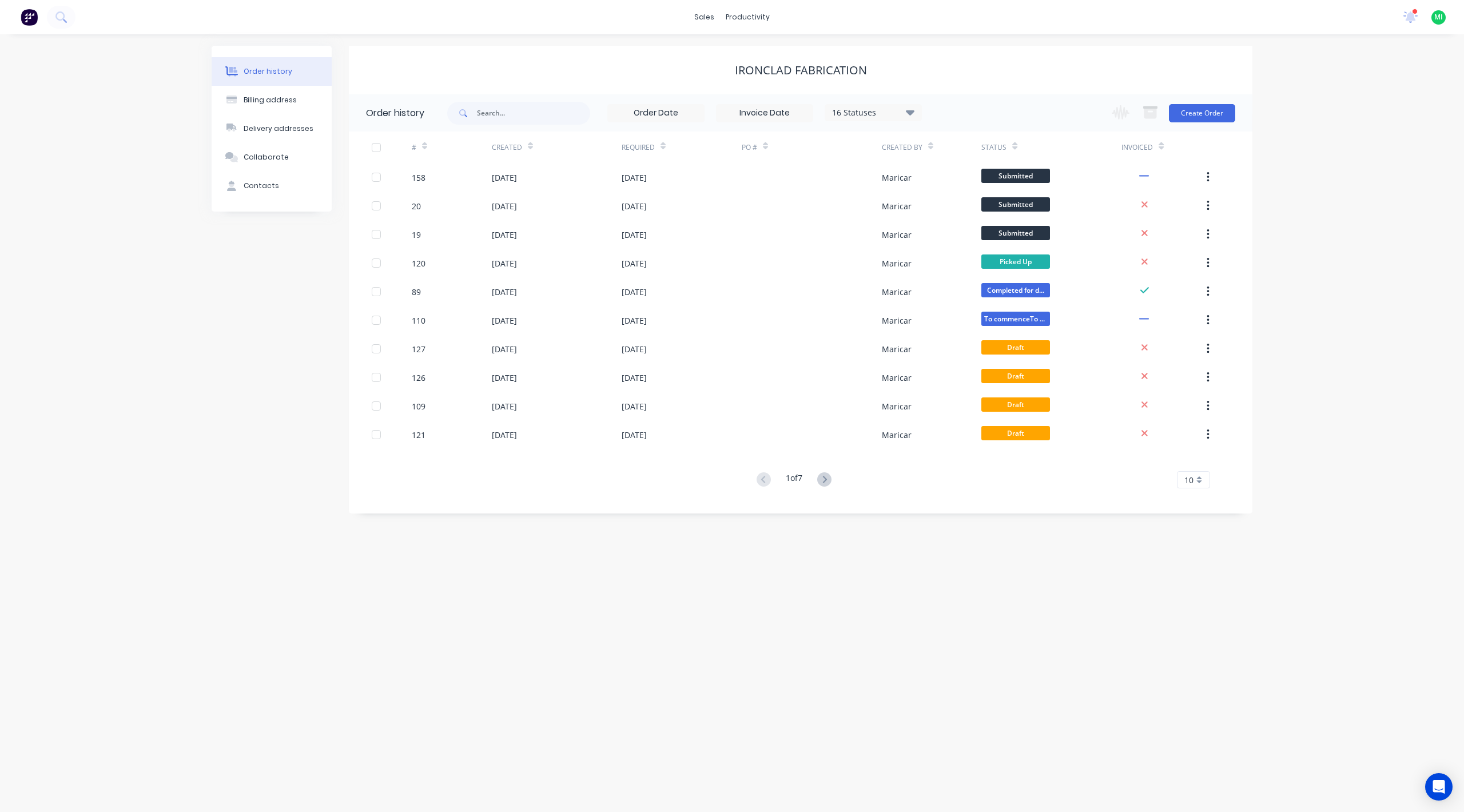
click at [1439, 17] on span "MI" at bounding box center [1439, 17] width 8 height 10
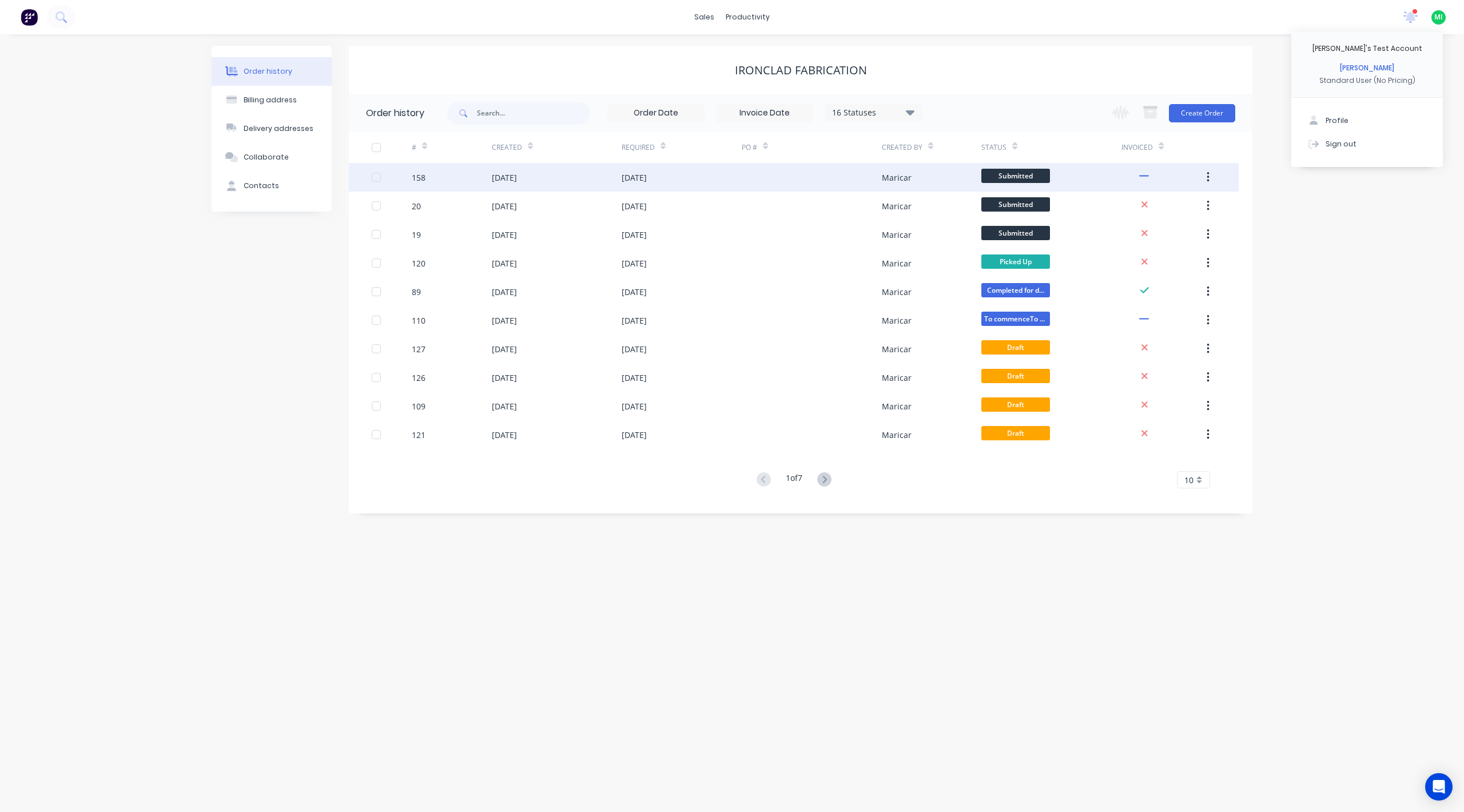
click at [479, 175] on div "158" at bounding box center [452, 177] width 80 height 29
